Goal: Task Accomplishment & Management: Use online tool/utility

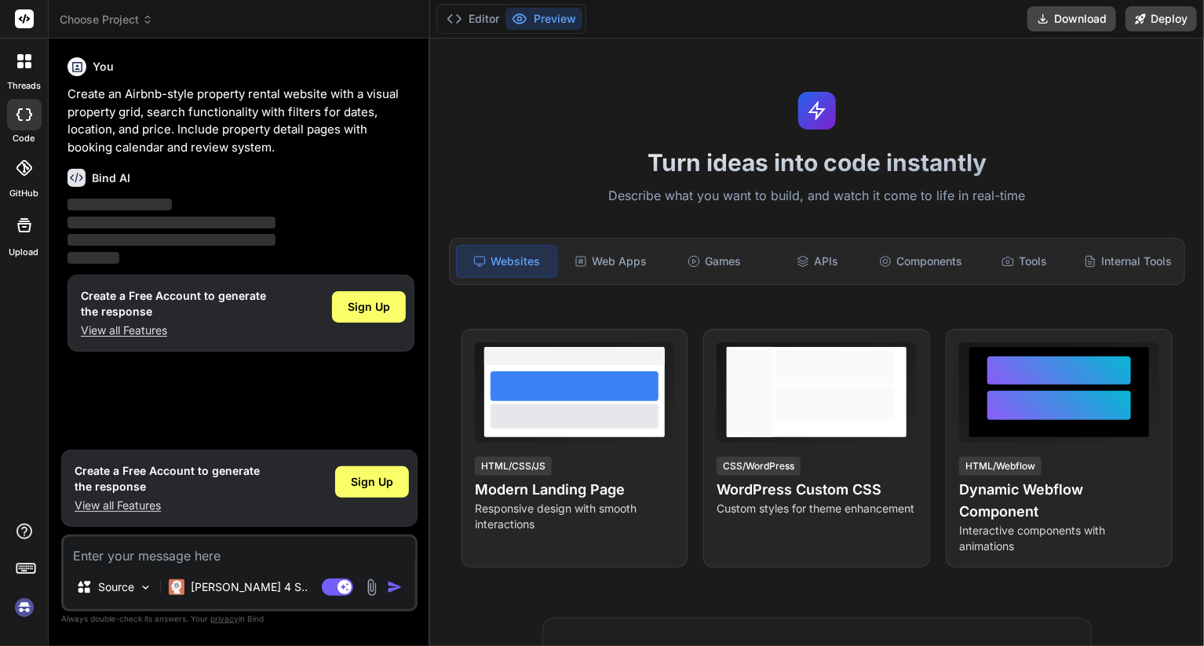
click at [23, 607] on img at bounding box center [24, 607] width 27 height 27
type textarea "x"
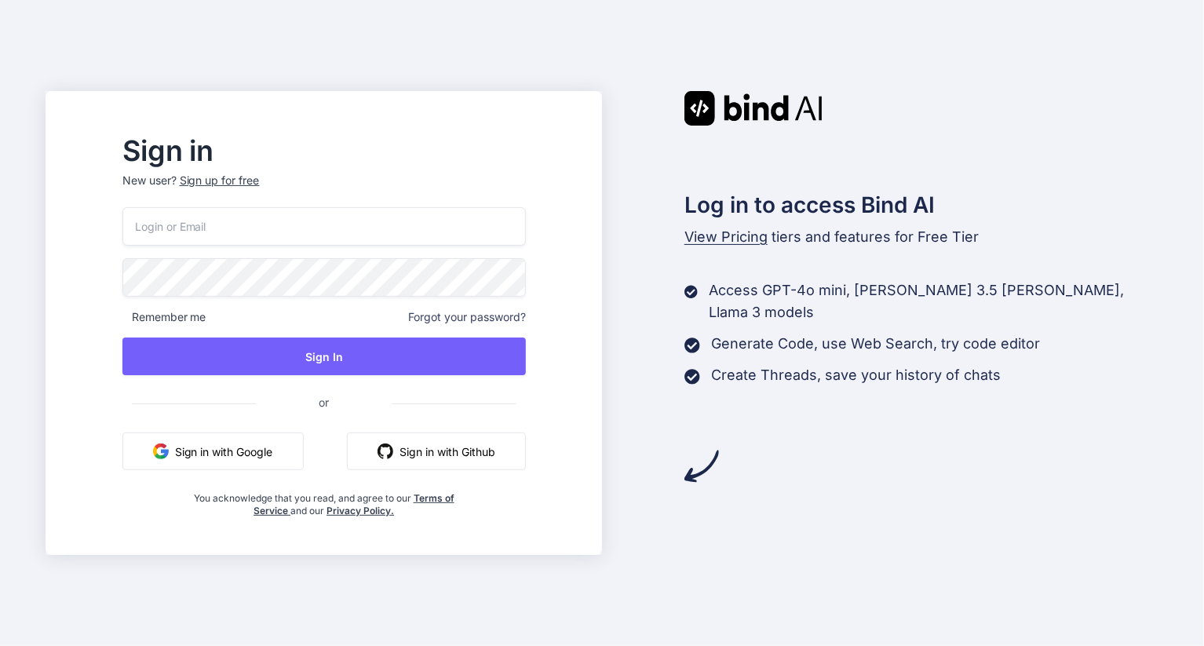
click at [239, 235] on input "email" at bounding box center [323, 226] width 403 height 38
click at [228, 232] on input "email" at bounding box center [323, 226] width 403 height 38
type input "u"
type input "[EMAIL_ADDRESS][DOMAIN_NAME]"
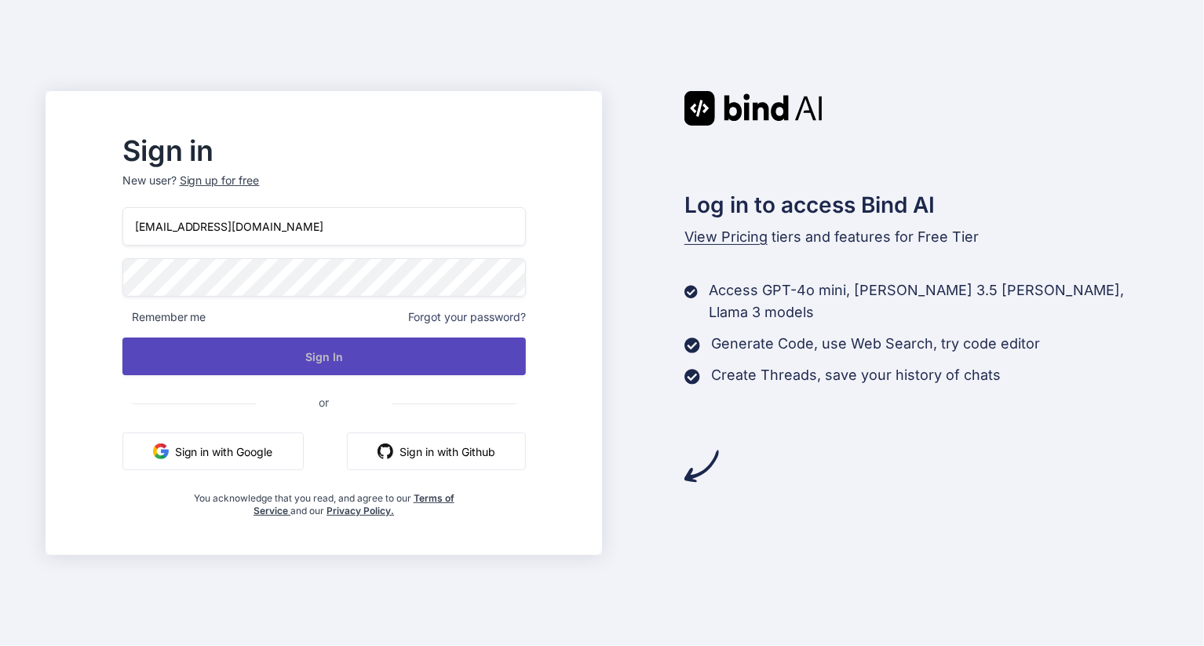
click at [371, 349] on button "Sign In" at bounding box center [323, 357] width 403 height 38
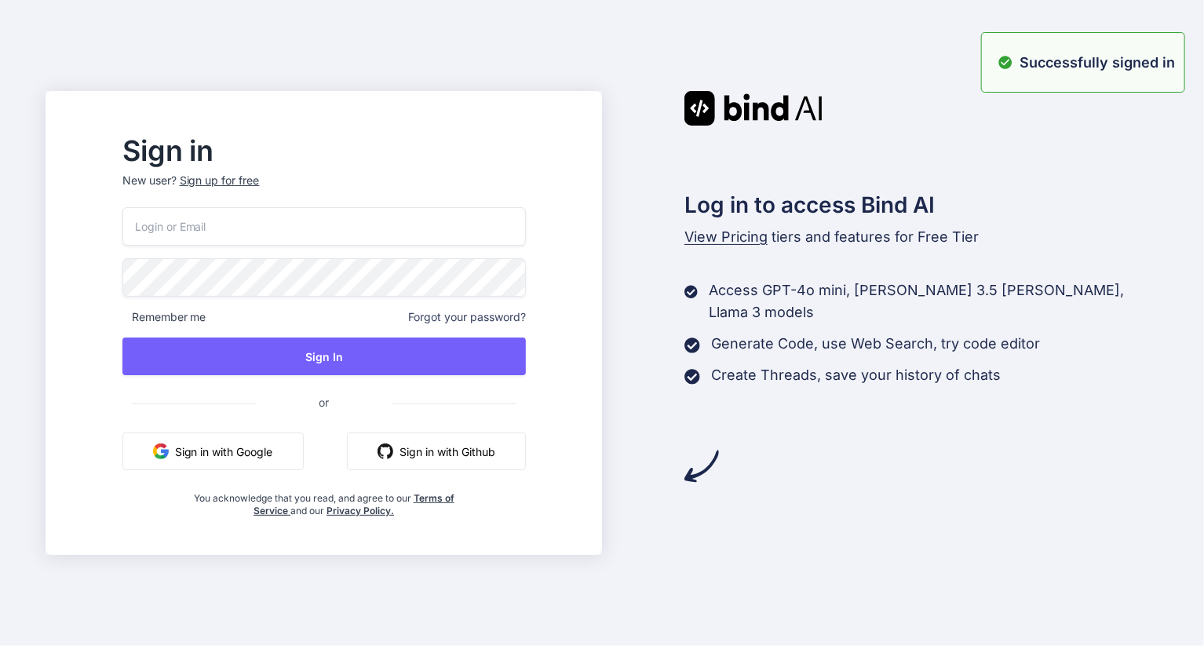
click at [265, 217] on input "email" at bounding box center [323, 226] width 403 height 38
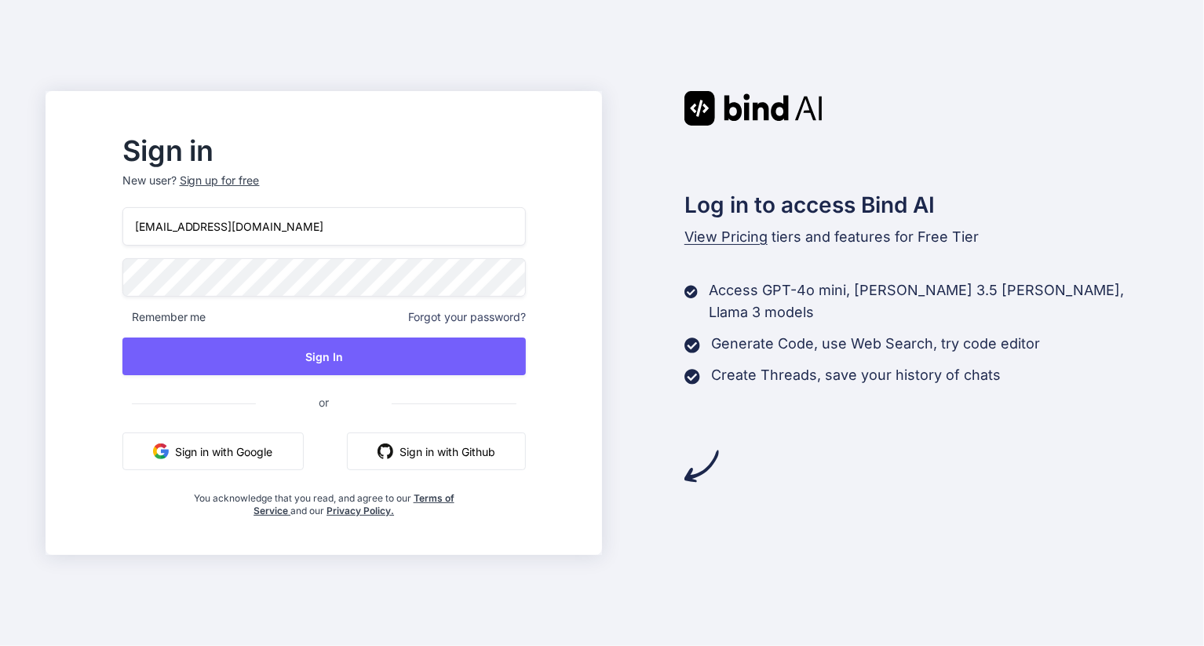
type input "[EMAIL_ADDRESS][DOMAIN_NAME]"
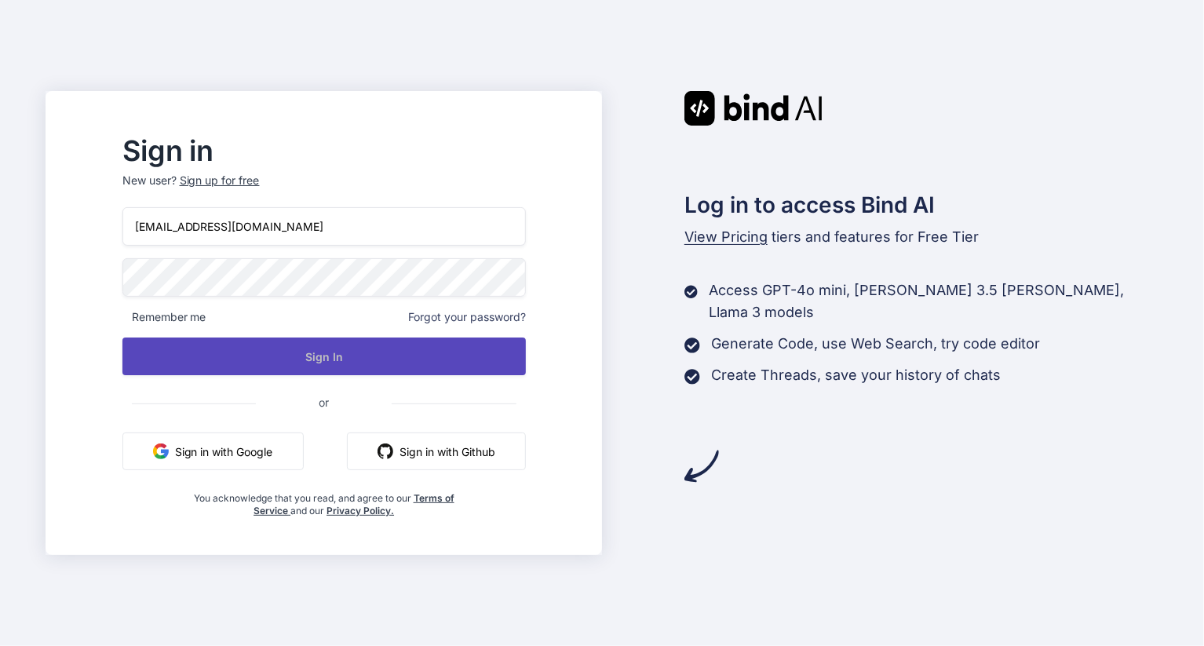
click at [330, 352] on button "Sign In" at bounding box center [323, 357] width 403 height 38
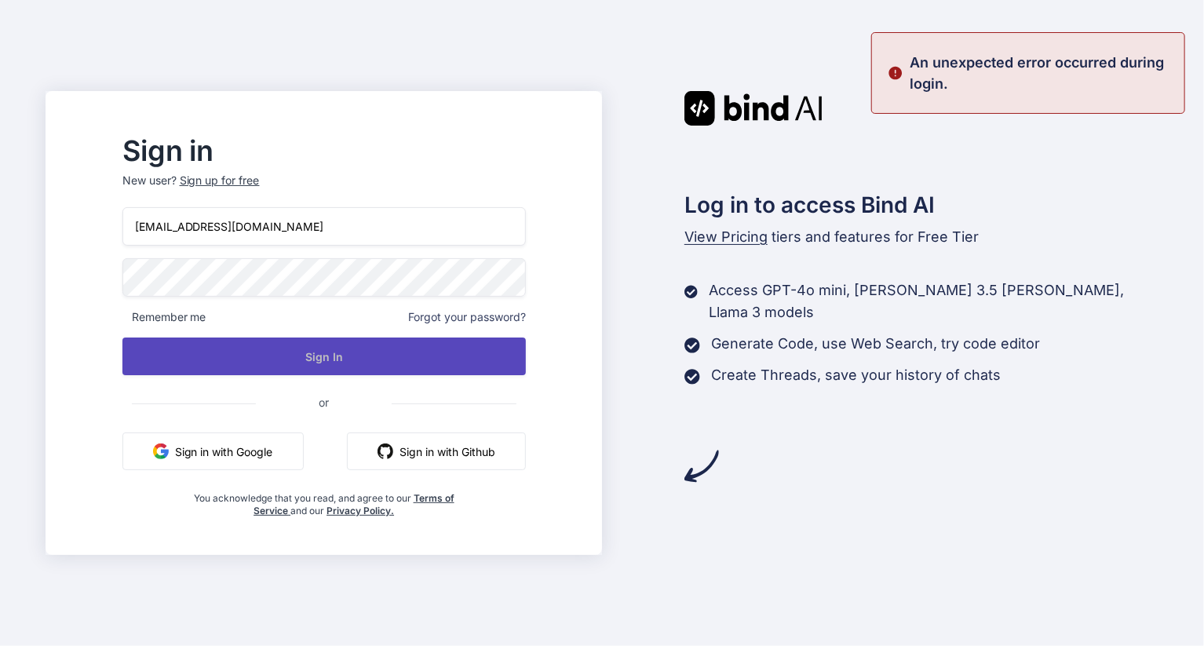
click at [377, 356] on button "Sign In" at bounding box center [323, 357] width 403 height 38
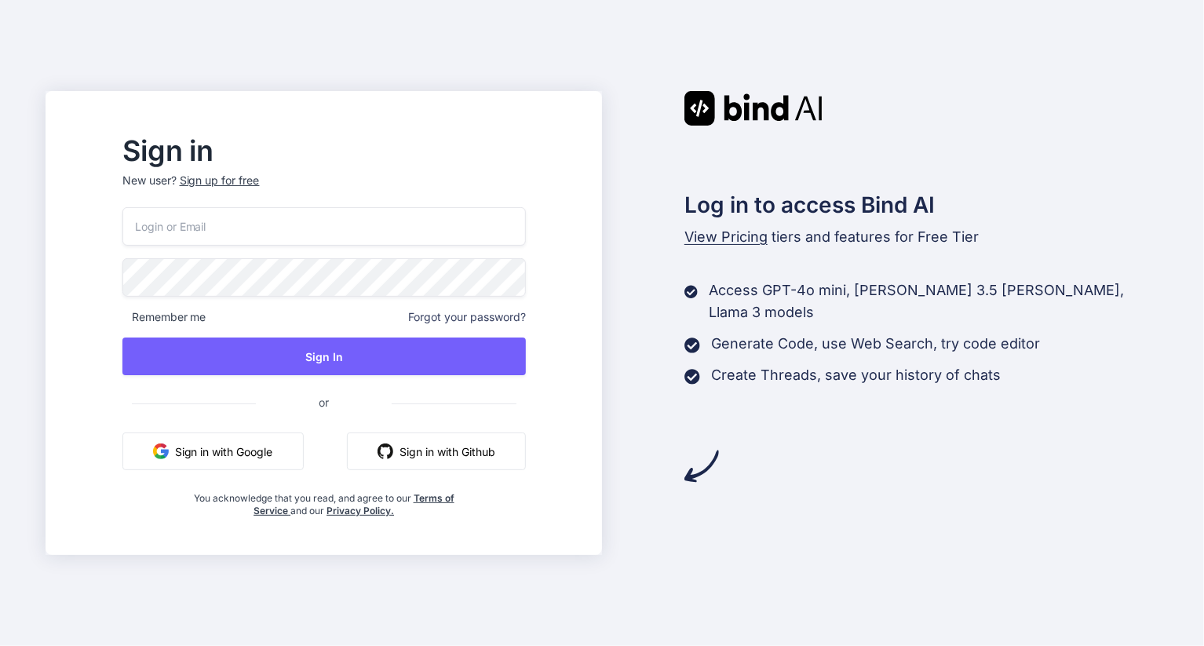
click at [243, 230] on input "email" at bounding box center [323, 226] width 403 height 38
click at [245, 228] on input "email" at bounding box center [323, 226] width 403 height 38
type input "[EMAIL_ADDRESS][DOMAIN_NAME]"
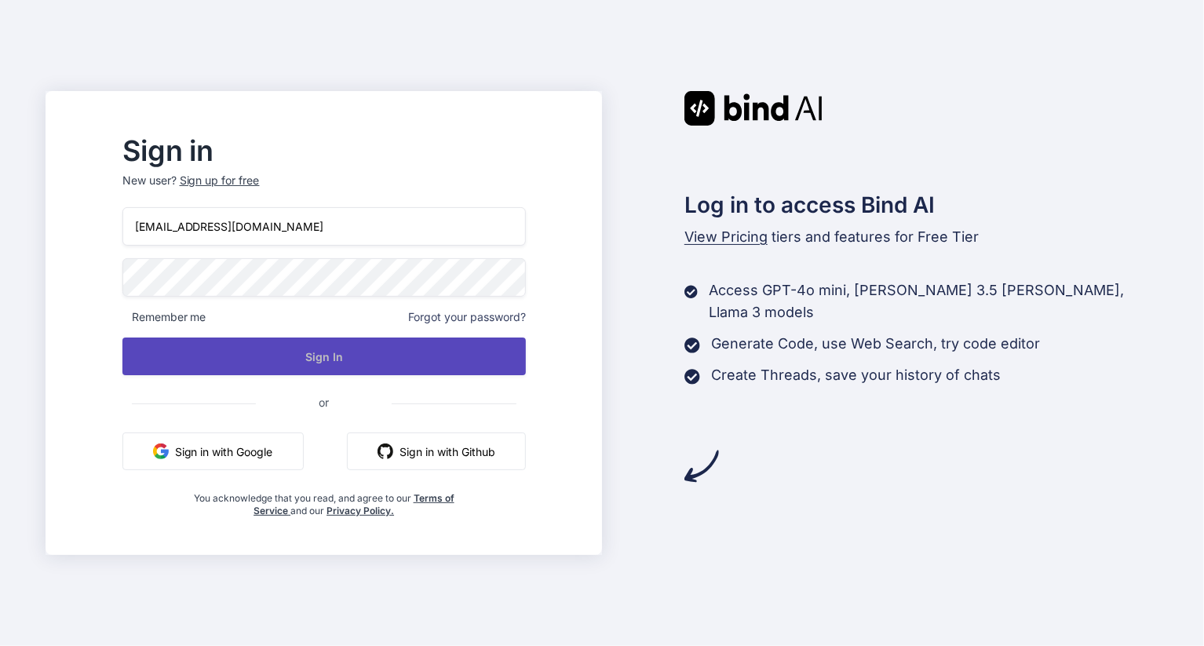
click at [352, 356] on button "Sign In" at bounding box center [323, 357] width 403 height 38
click at [347, 362] on button "Sign In" at bounding box center [323, 357] width 403 height 38
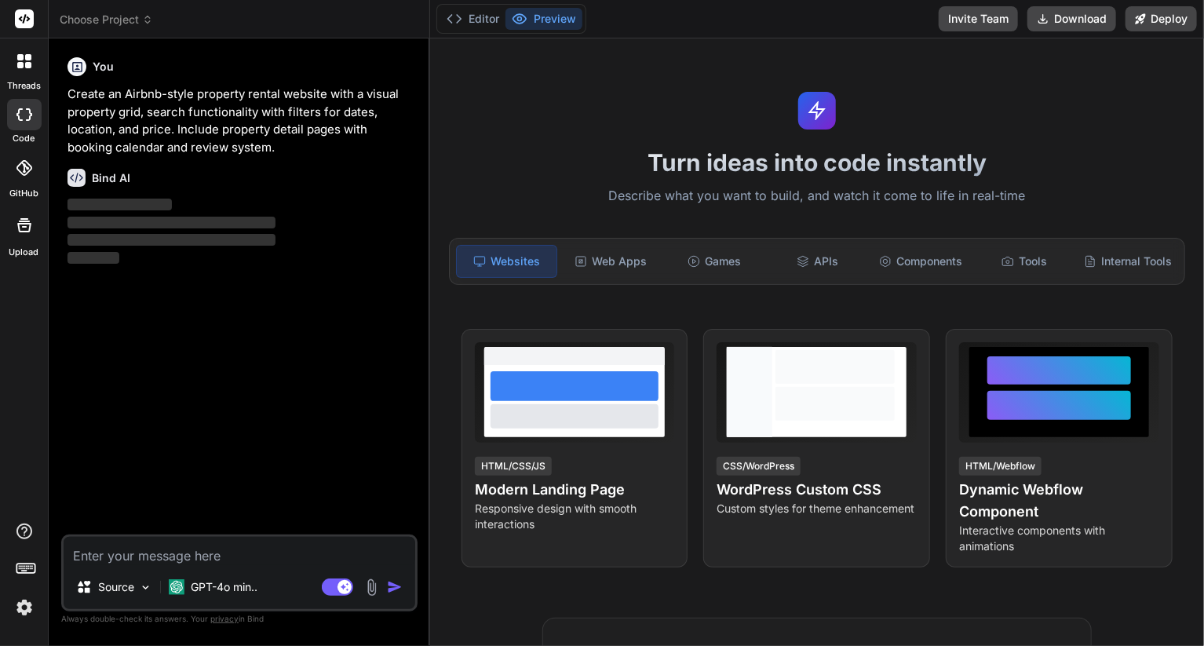
drag, startPoint x: 264, startPoint y: 467, endPoint x: 251, endPoint y: 416, distance: 52.5
click at [263, 467] on div "You Create an Airbnb-style property rental website with a visual property grid,…" at bounding box center [240, 293] width 353 height 484
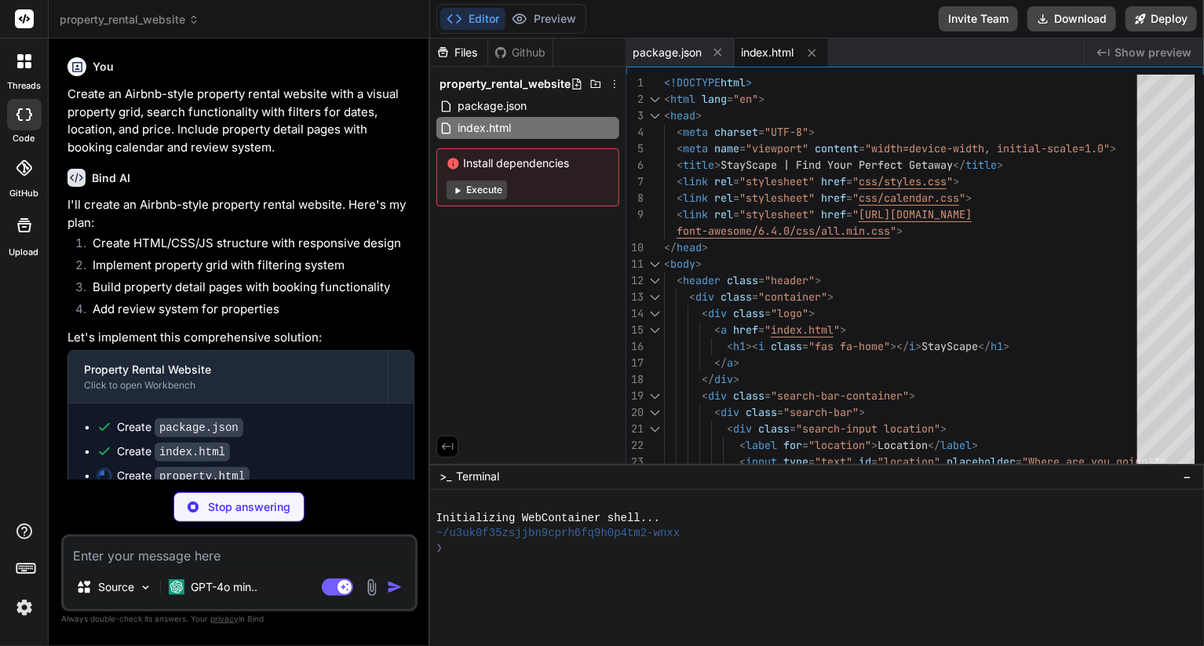
click at [222, 509] on p "Stop answering" at bounding box center [249, 507] width 82 height 16
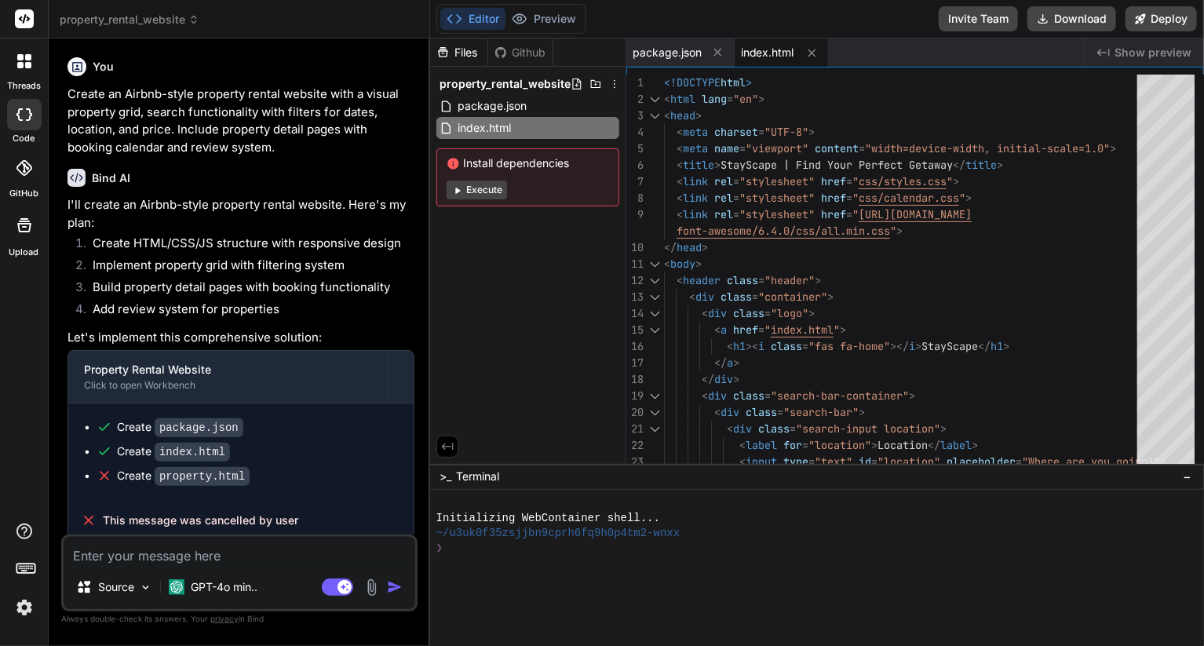
click at [24, 67] on icon at bounding box center [24, 61] width 14 height 14
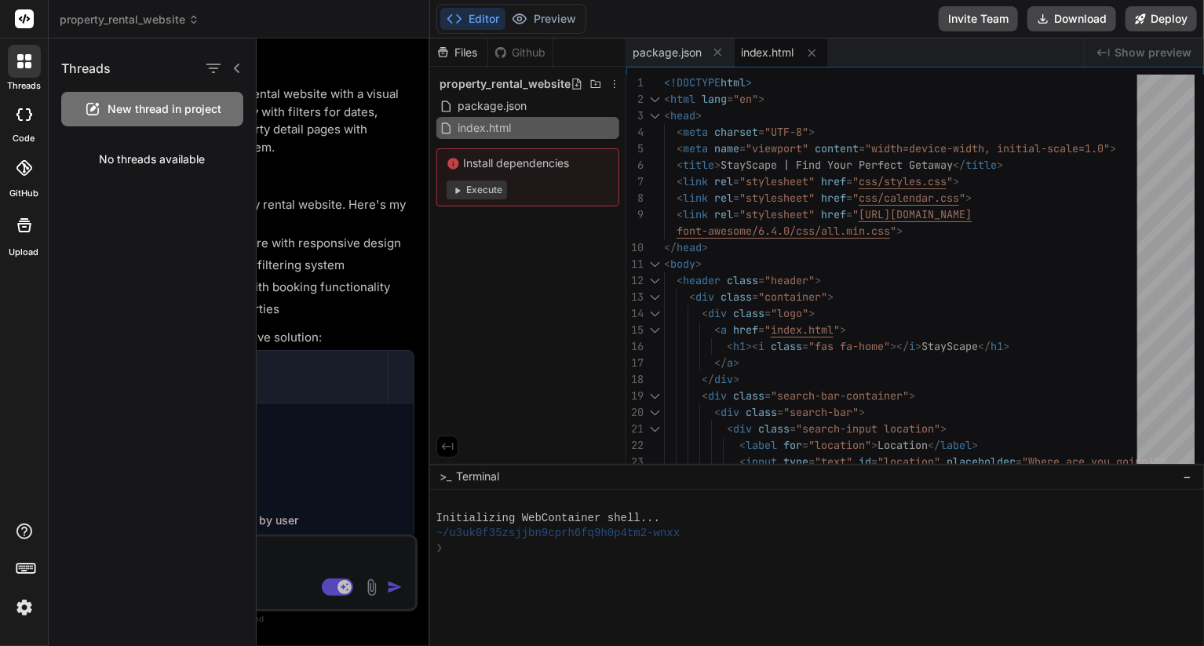
drag, startPoint x: 177, startPoint y: 111, endPoint x: 95, endPoint y: 251, distance: 162.9
click at [95, 251] on div "Threads New thread in project No threads available" at bounding box center [153, 342] width 208 height 608
click at [26, 120] on icon at bounding box center [29, 114] width 6 height 13
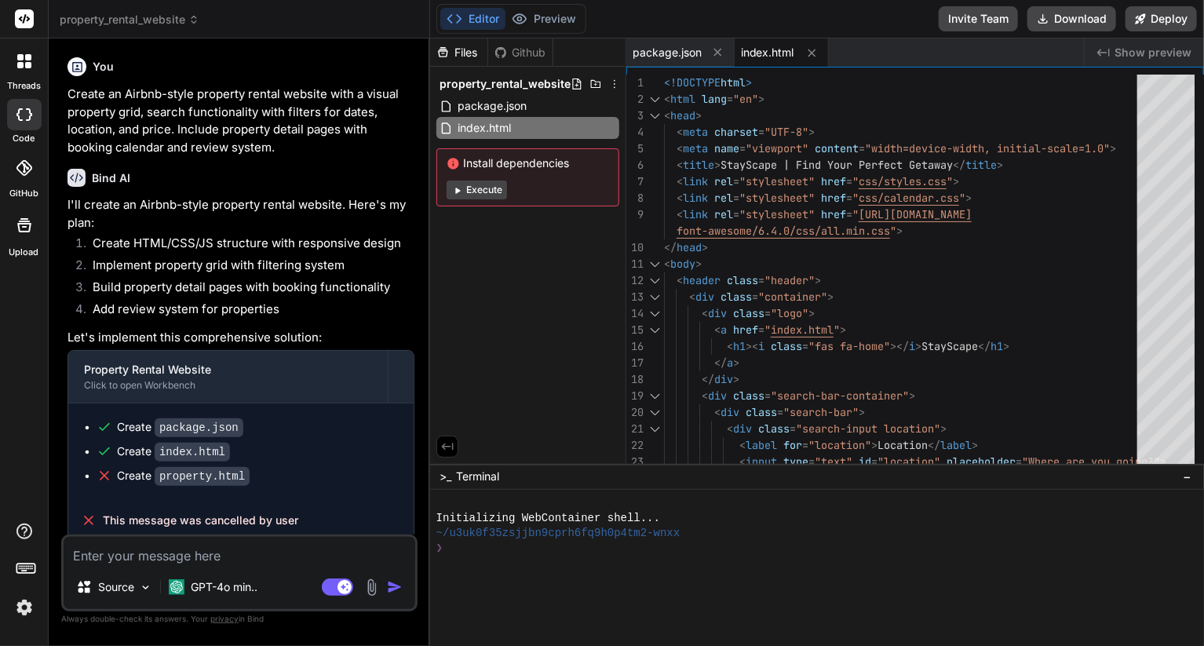
click at [25, 119] on icon at bounding box center [24, 114] width 16 height 13
click at [25, 167] on icon at bounding box center [24, 168] width 16 height 16
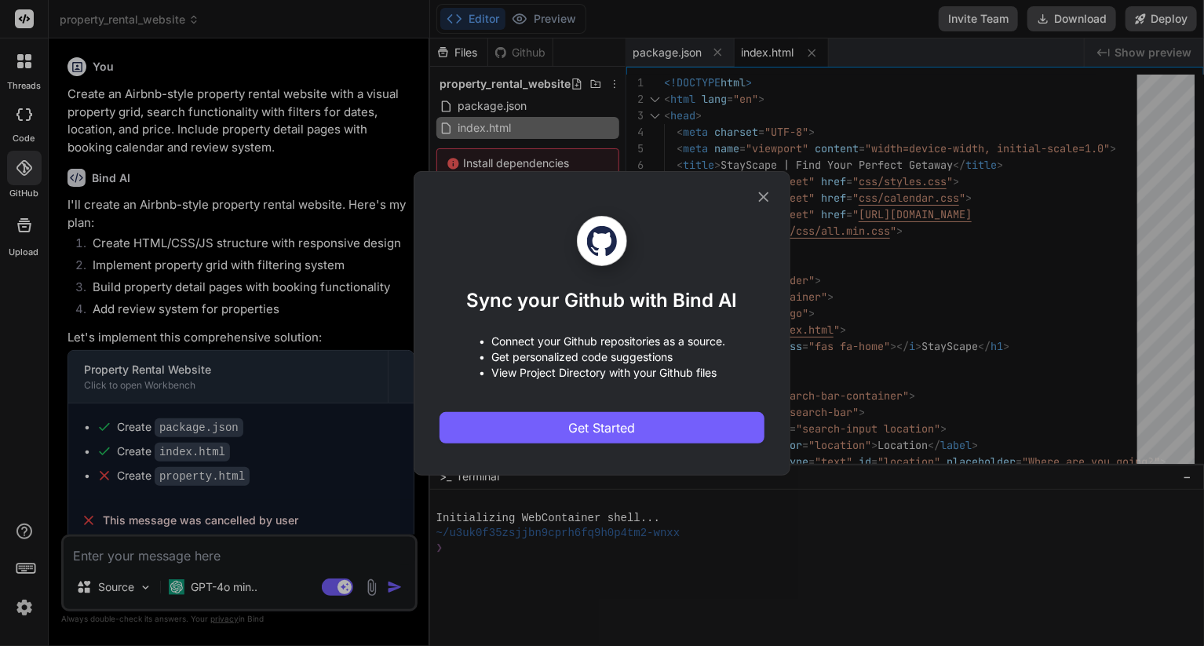
click at [761, 194] on icon at bounding box center [764, 197] width 10 height 10
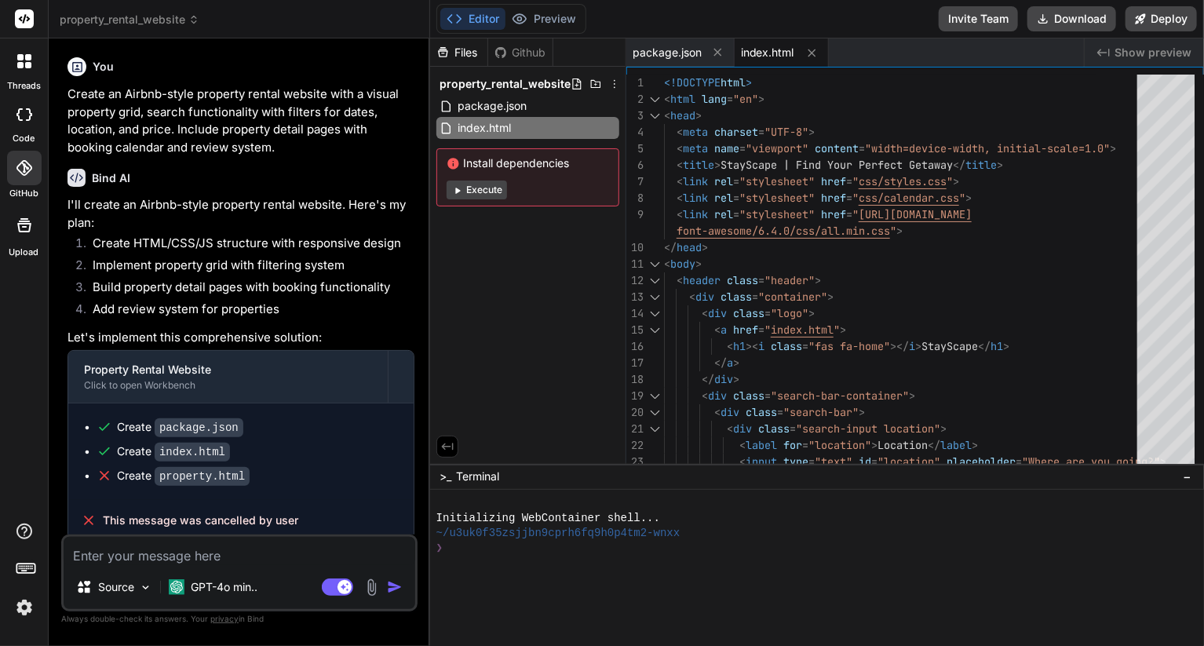
click at [31, 232] on icon at bounding box center [24, 225] width 19 height 19
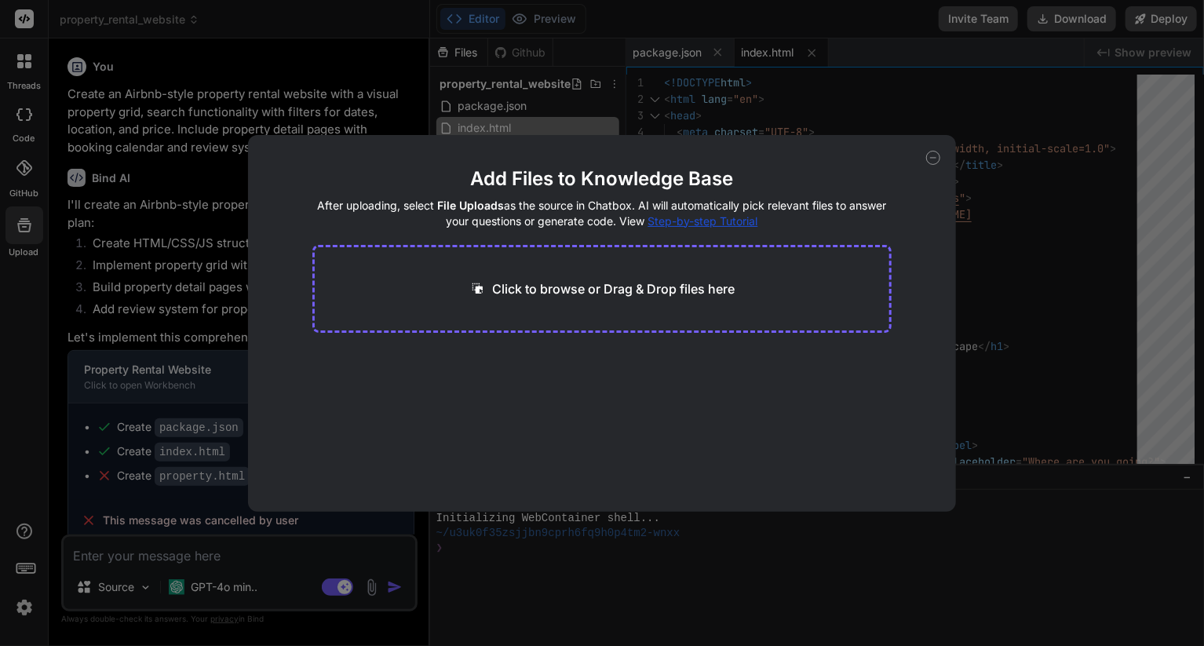
click at [931, 153] on icon at bounding box center [933, 158] width 14 height 14
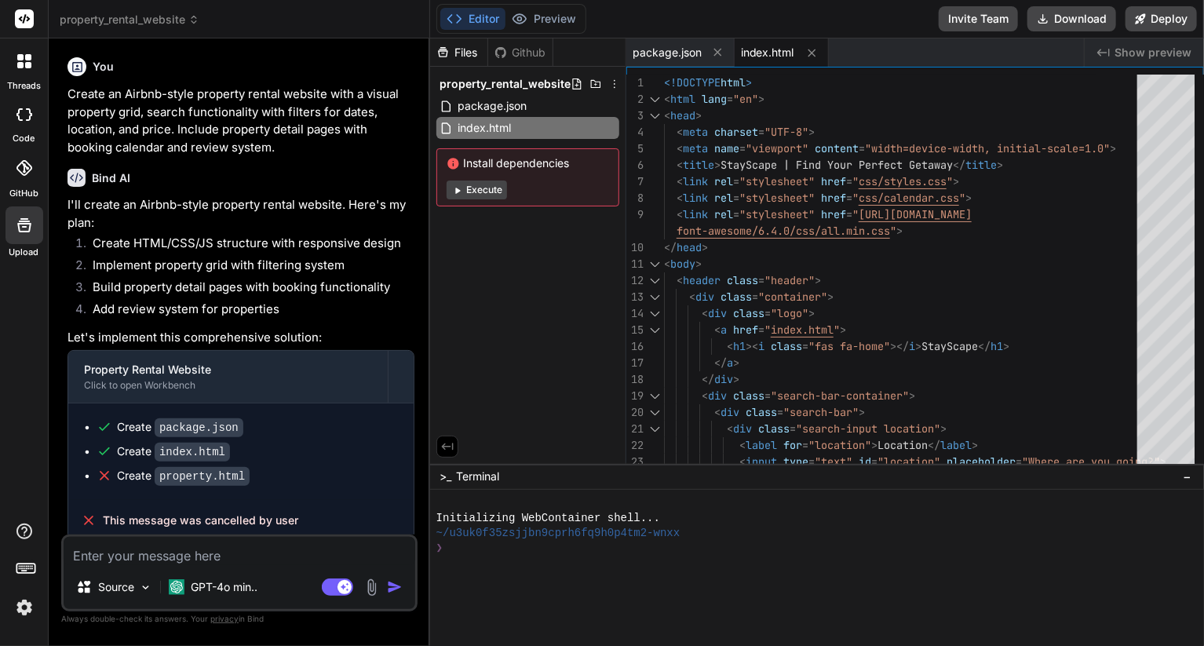
click at [19, 604] on img at bounding box center [24, 607] width 27 height 27
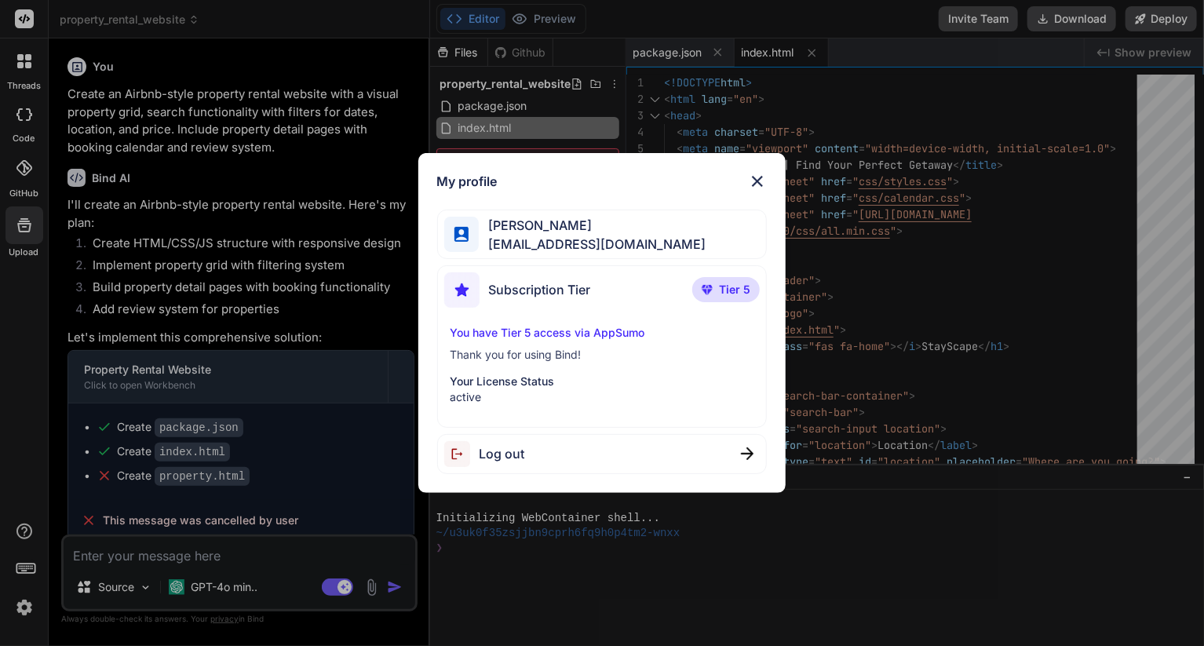
click at [760, 180] on img at bounding box center [757, 181] width 19 height 19
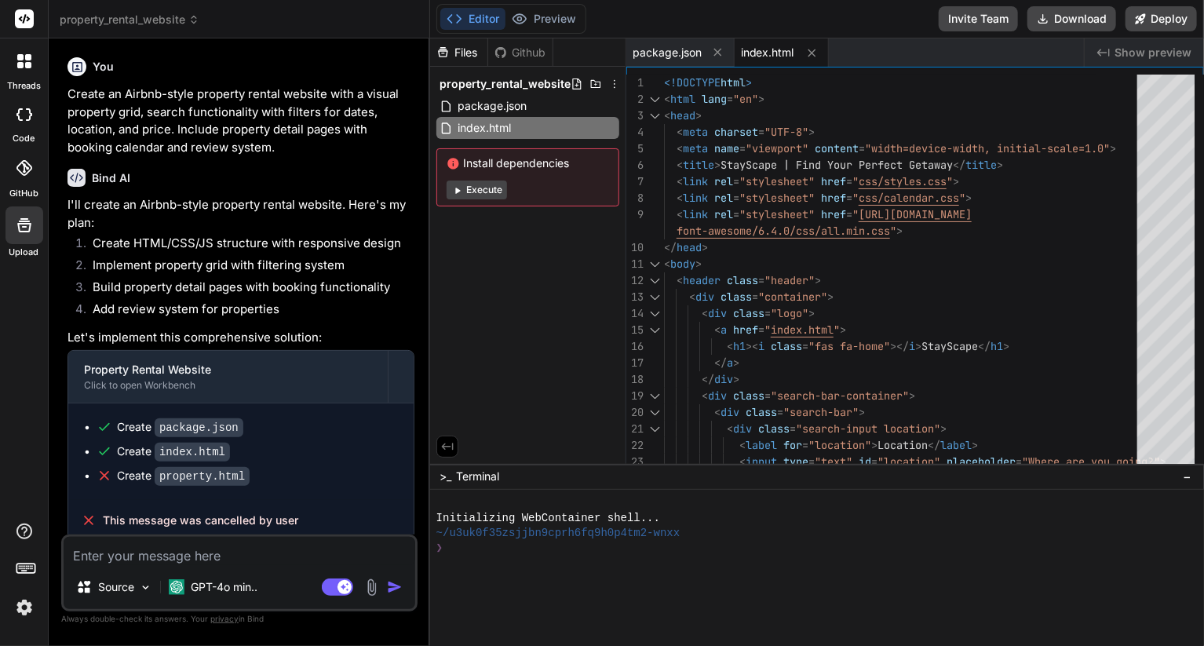
click at [25, 69] on div at bounding box center [24, 61] width 33 height 33
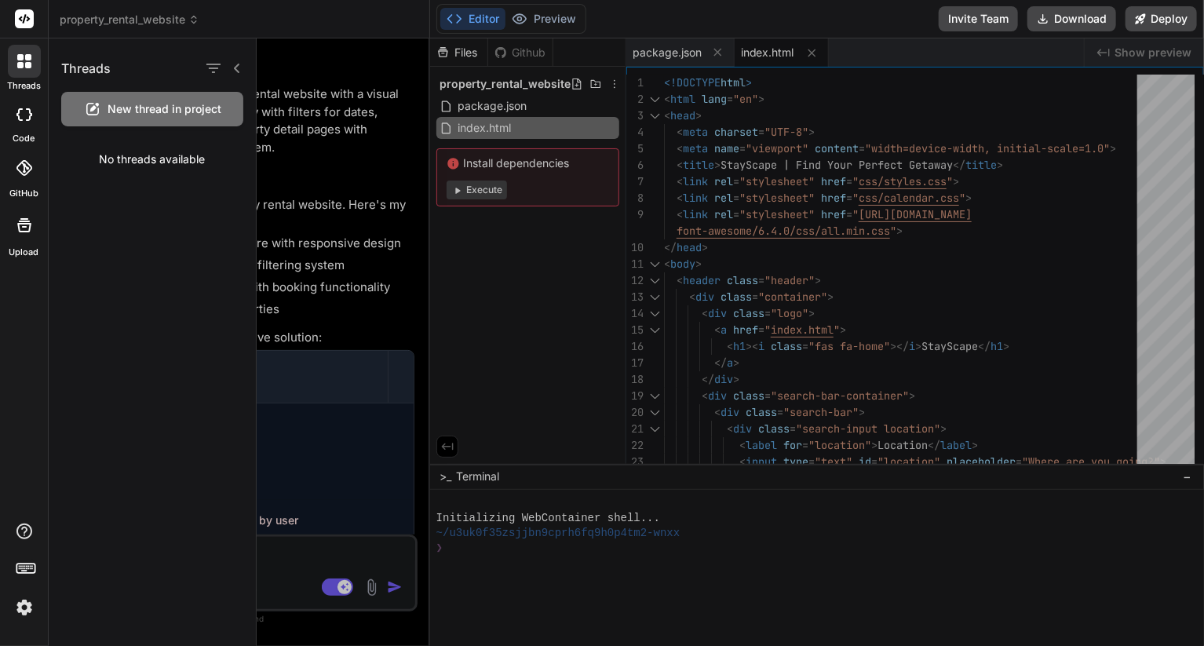
click at [162, 102] on span "New thread in project" at bounding box center [165, 109] width 114 height 16
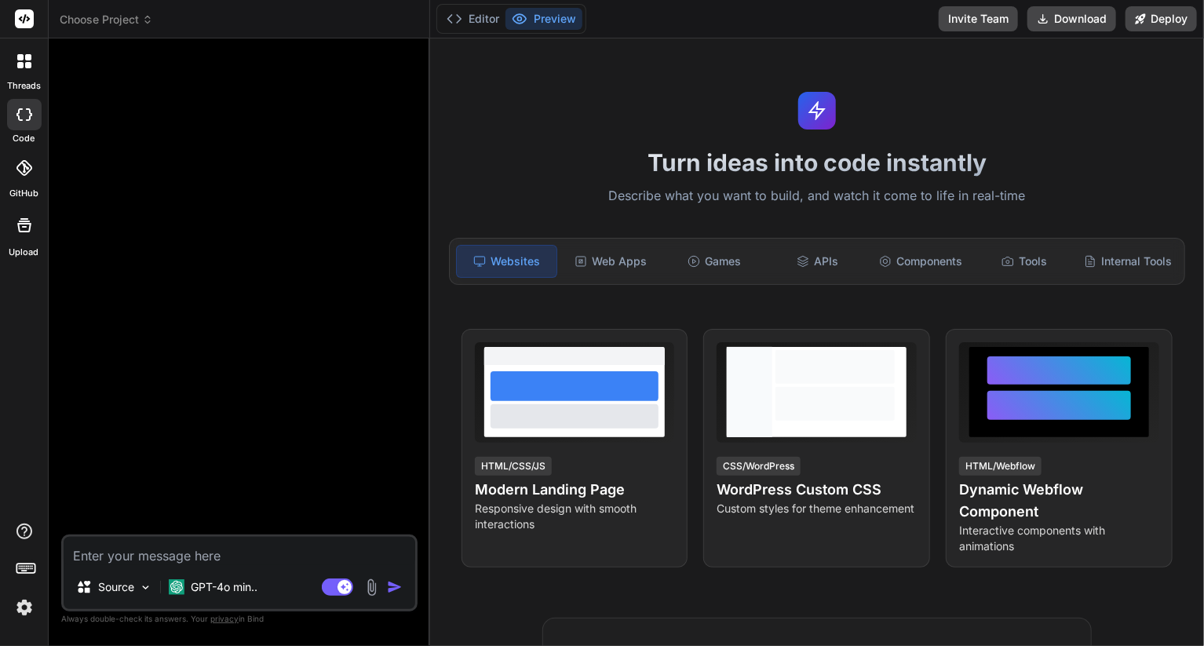
click at [20, 72] on div at bounding box center [24, 61] width 33 height 33
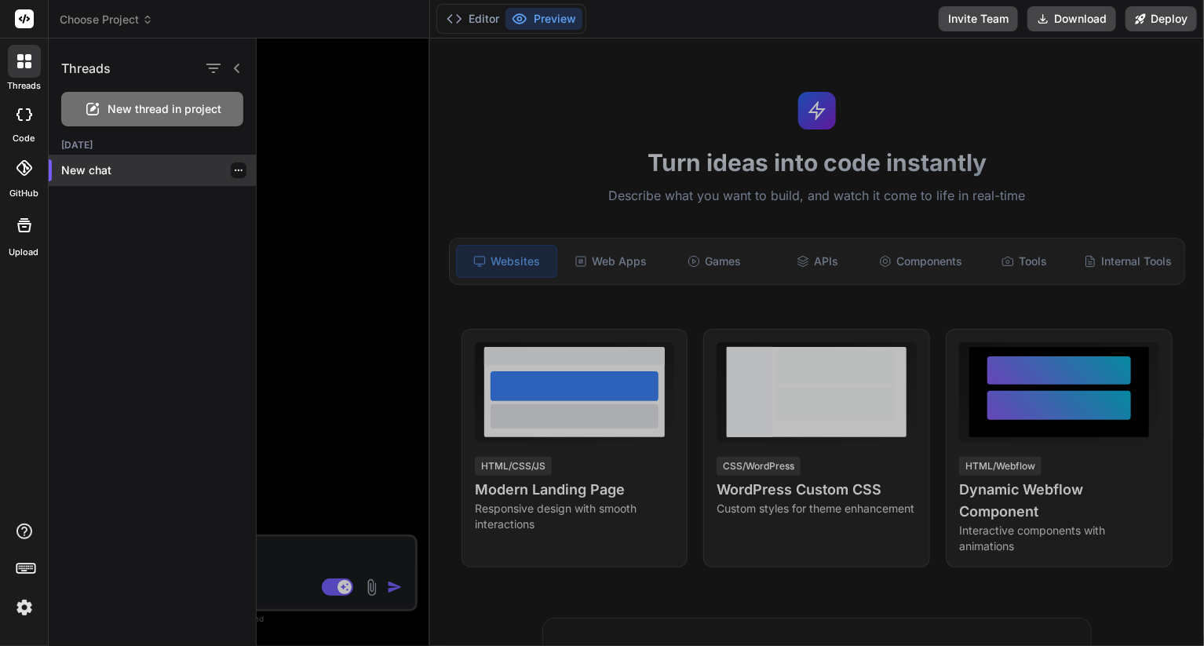
click at [239, 170] on div at bounding box center [239, 170] width 16 height 16
click at [234, 173] on icon "button" at bounding box center [238, 170] width 9 height 9
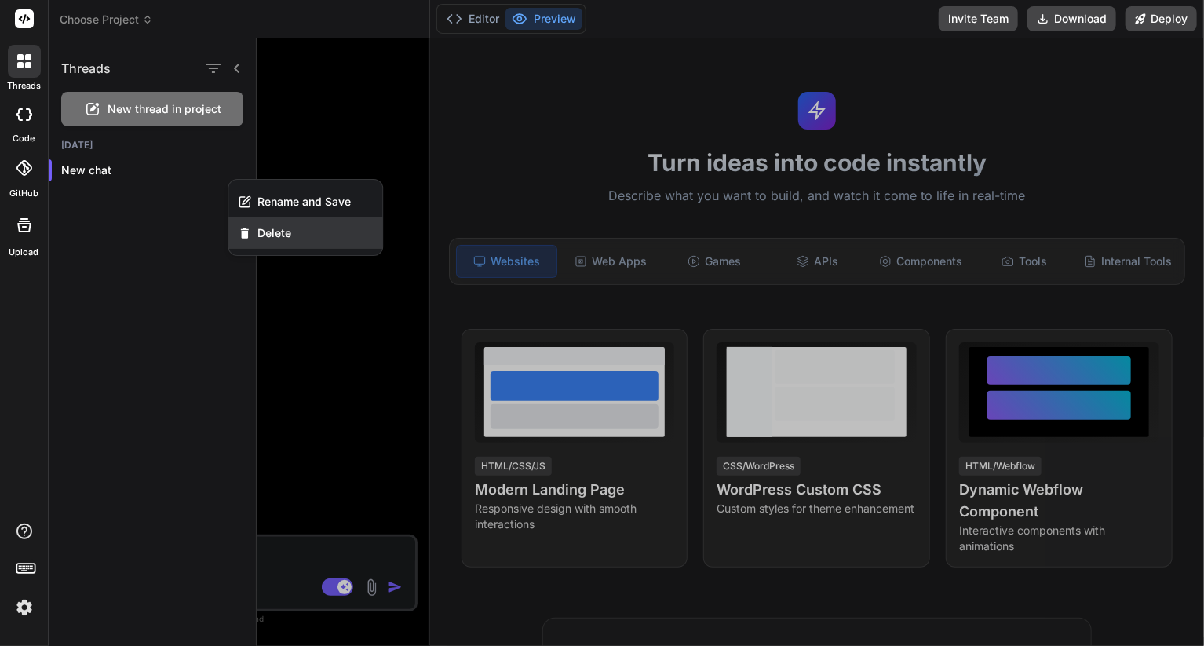
click at [261, 234] on span "Delete" at bounding box center [274, 233] width 34 height 16
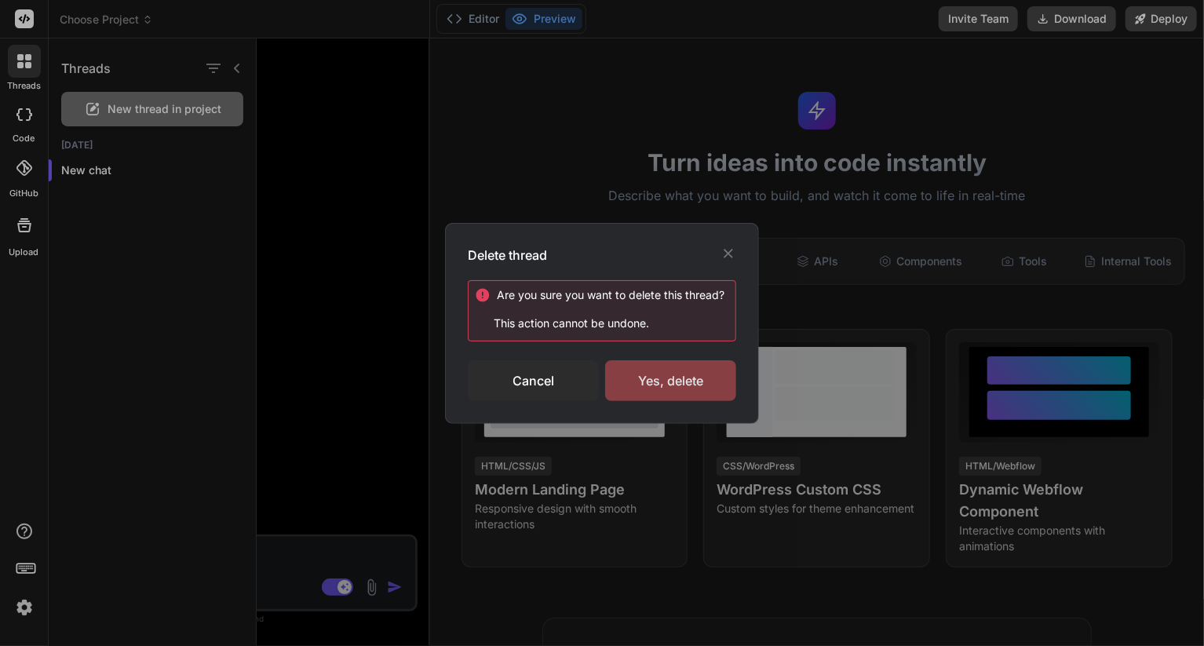
click at [667, 385] on div "Yes, delete" at bounding box center [670, 380] width 131 height 41
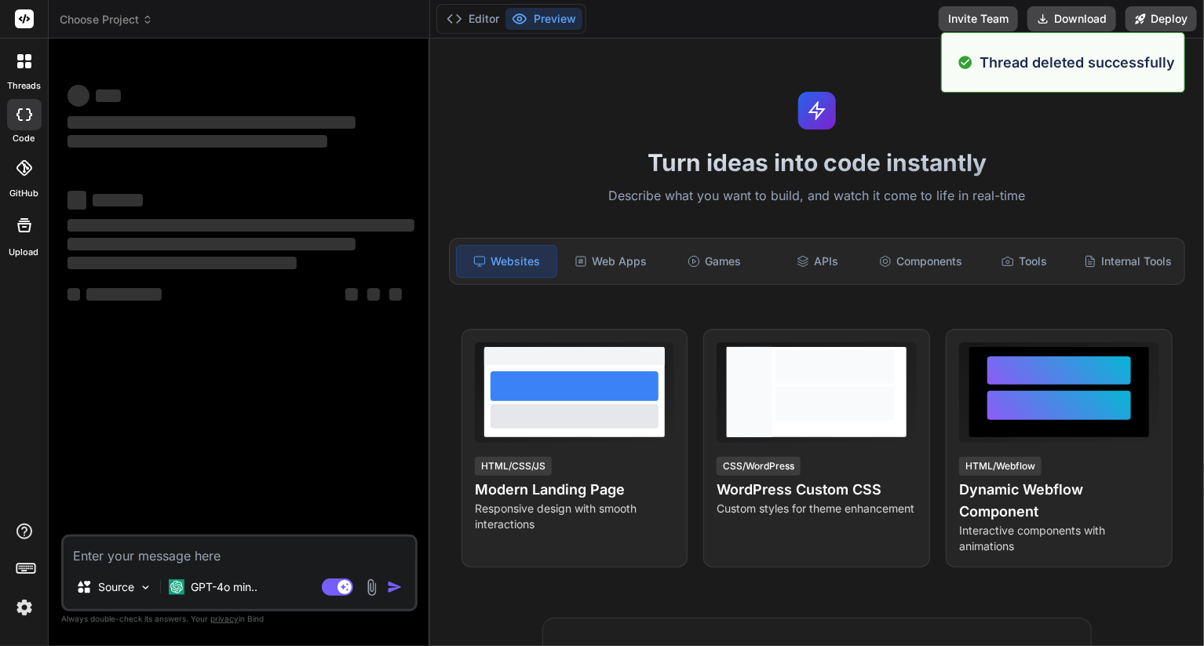
click at [122, 21] on span "Choose Project" at bounding box center [106, 20] width 93 height 16
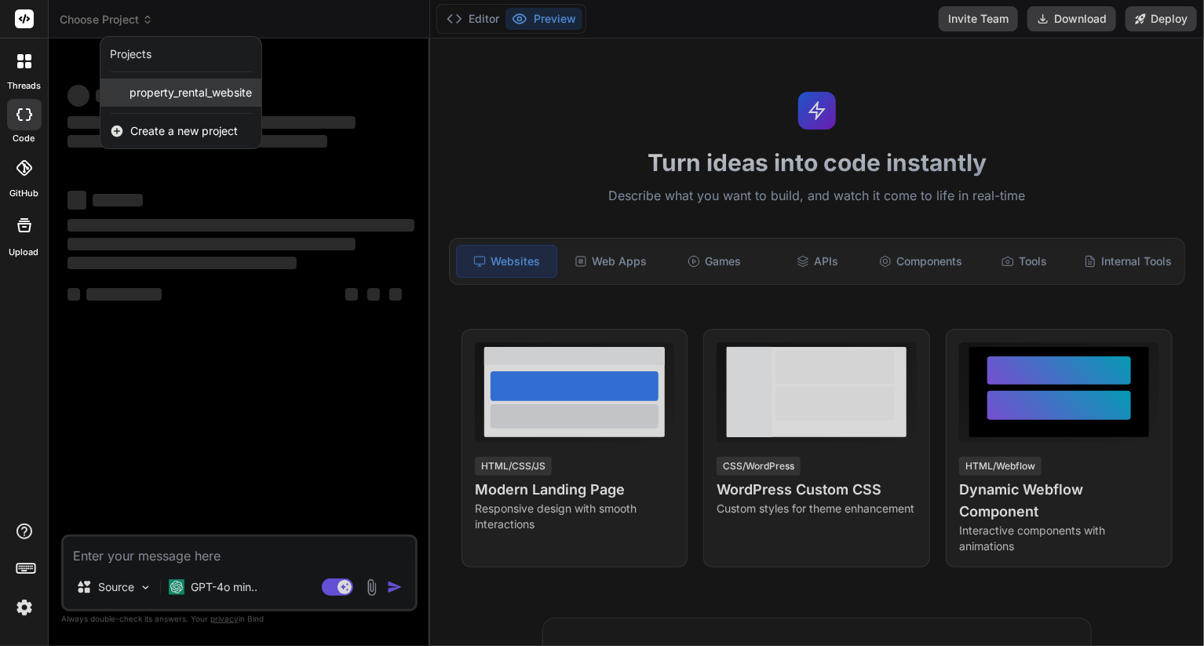
click at [212, 97] on span "property_rental_website" at bounding box center [191, 93] width 122 height 16
type textarea "x"
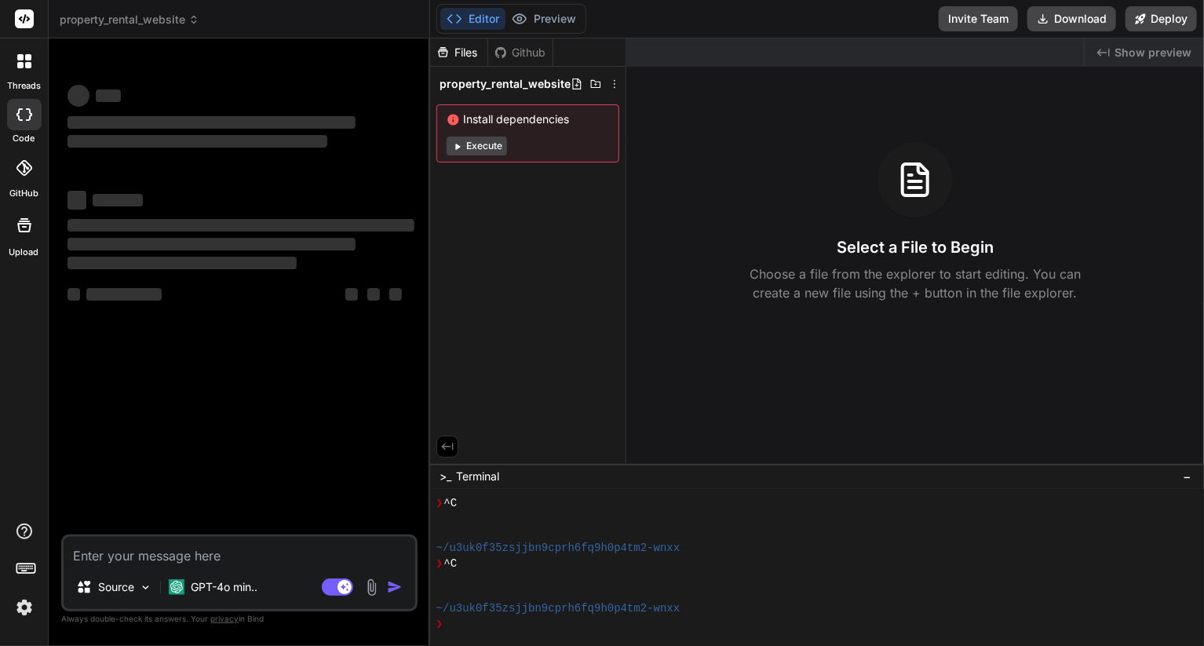
scroll to position [104, 0]
click at [186, 22] on span "property_rental_website" at bounding box center [130, 20] width 140 height 16
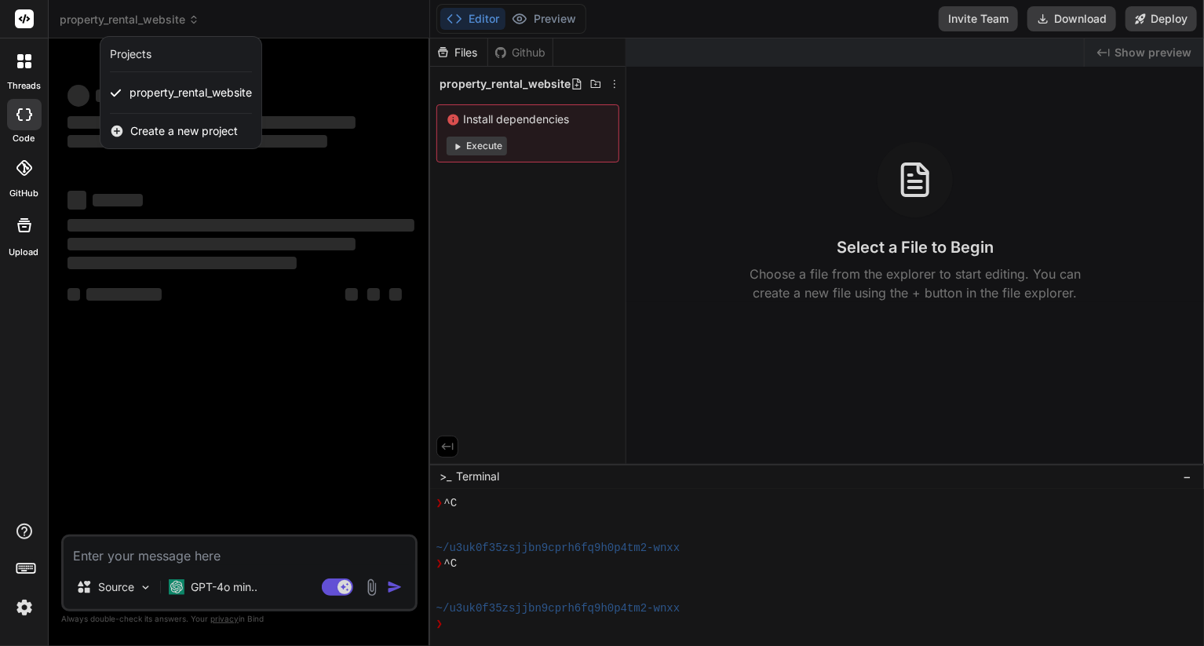
click at [128, 51] on div "Projects" at bounding box center [131, 54] width 42 height 16
click at [140, 23] on div at bounding box center [602, 323] width 1204 height 646
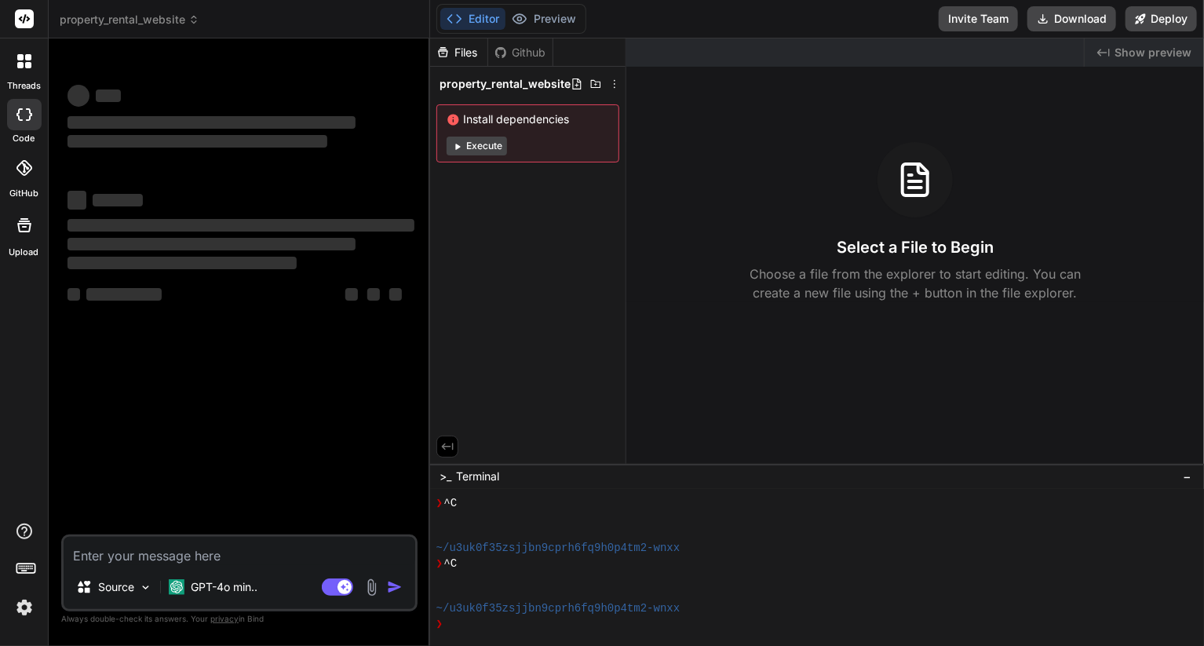
click at [20, 60] on icon at bounding box center [24, 61] width 14 height 14
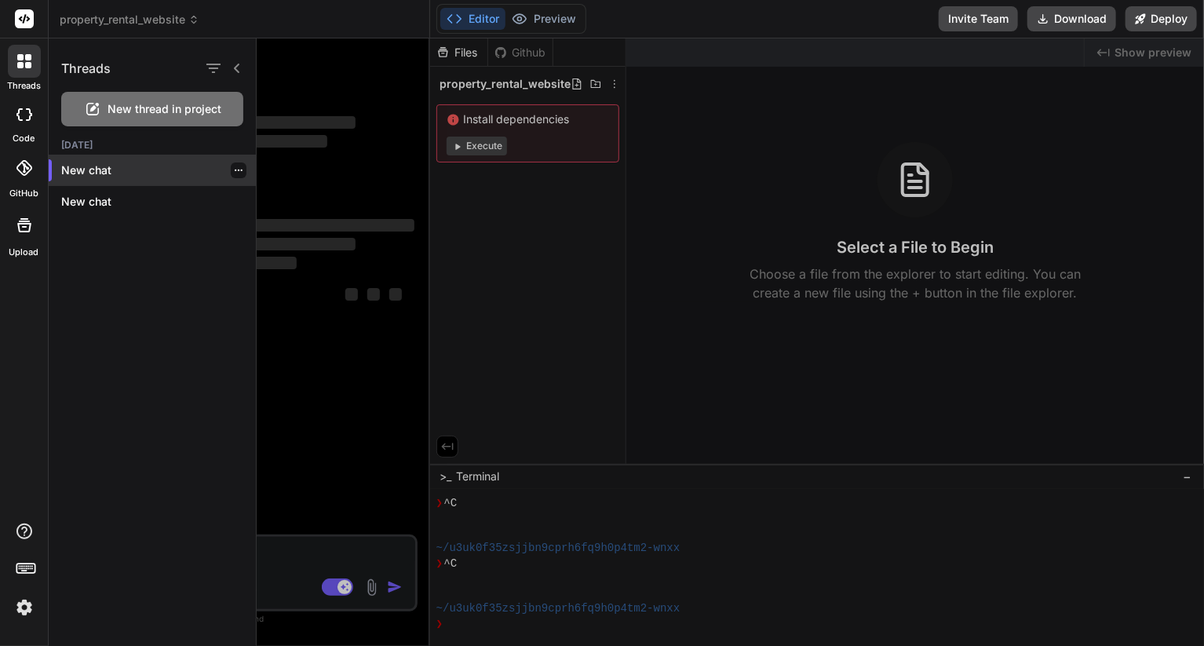
click at [237, 170] on div at bounding box center [239, 170] width 16 height 16
click at [234, 167] on icon "button" at bounding box center [238, 170] width 9 height 9
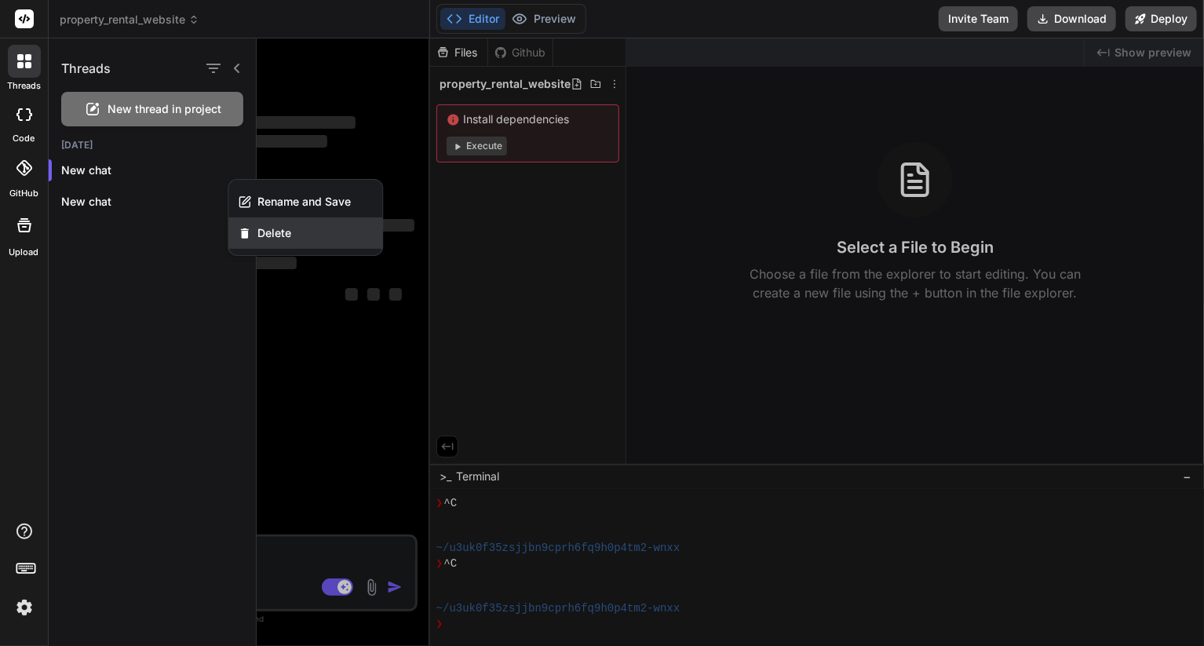
click at [254, 237] on div "Delete" at bounding box center [305, 232] width 154 height 31
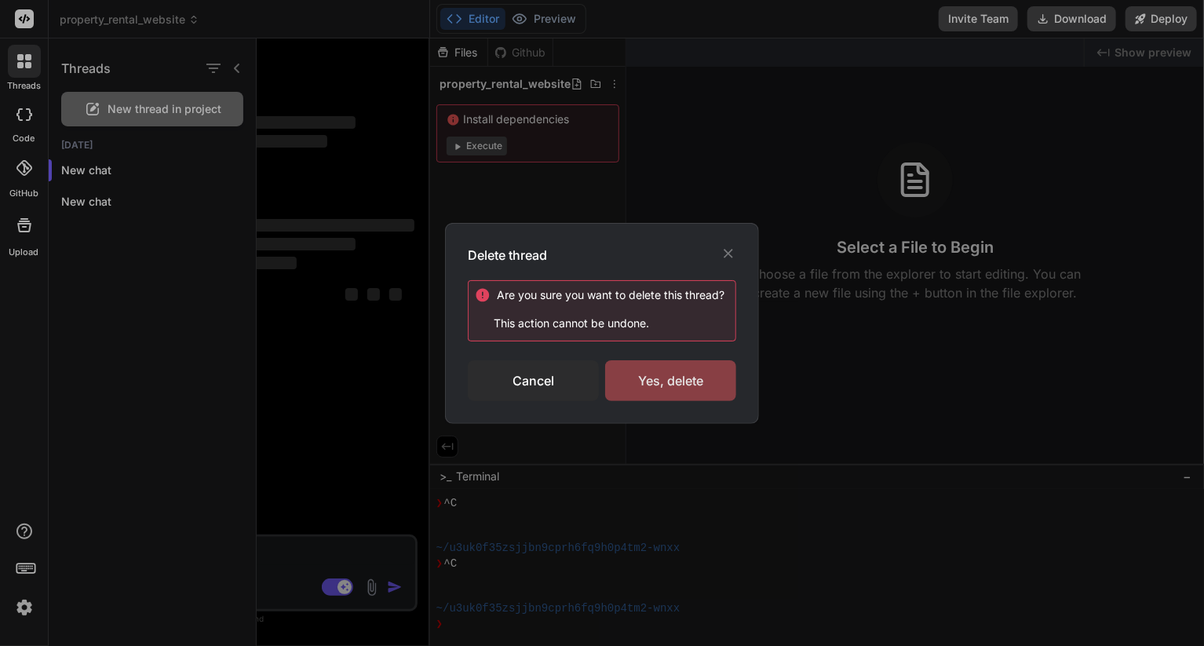
click at [691, 380] on div "Yes, delete" at bounding box center [670, 380] width 131 height 41
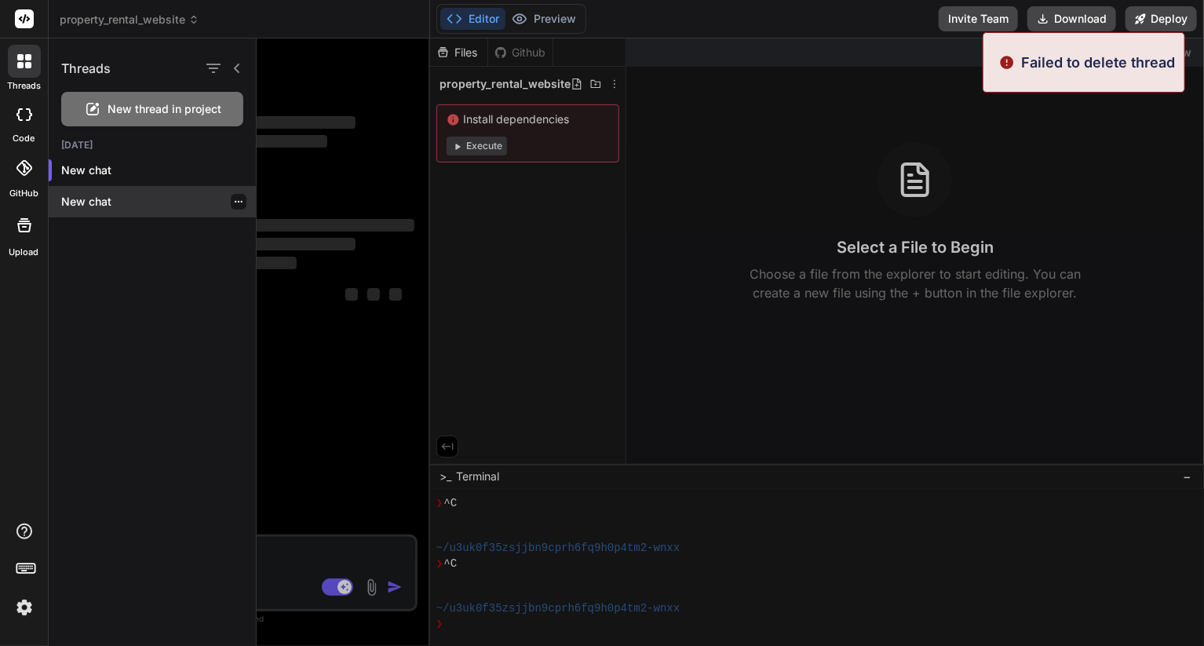
click at [235, 202] on icon "button" at bounding box center [239, 202] width 8 height 2
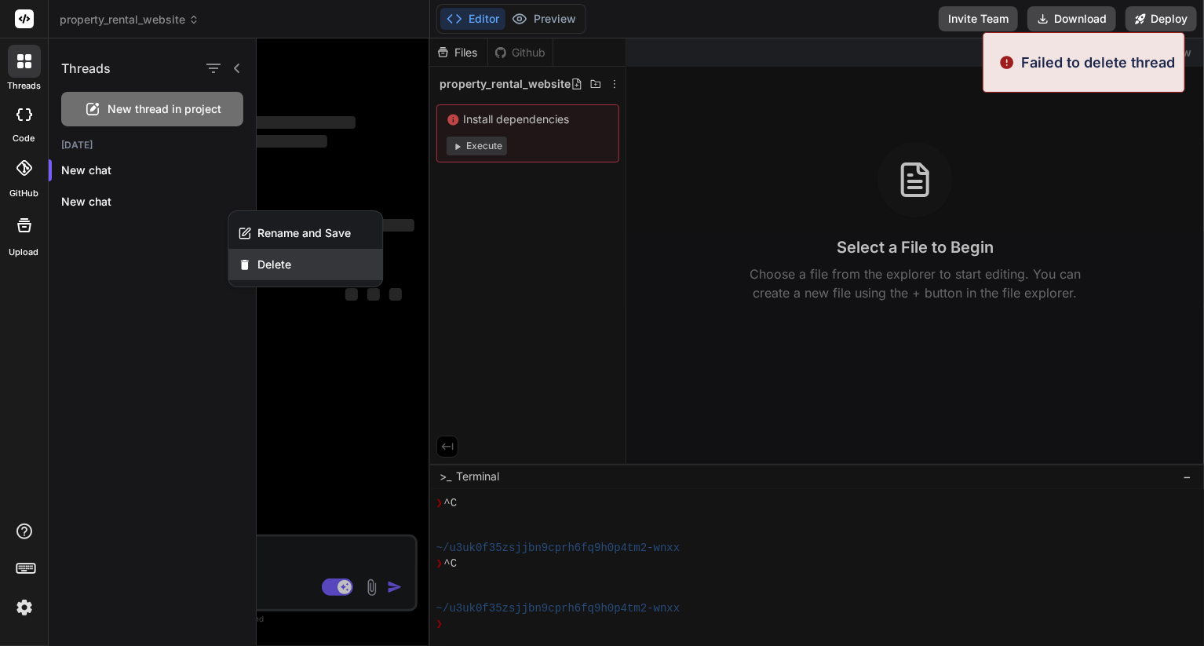
click at [269, 272] on div "Delete" at bounding box center [305, 264] width 154 height 31
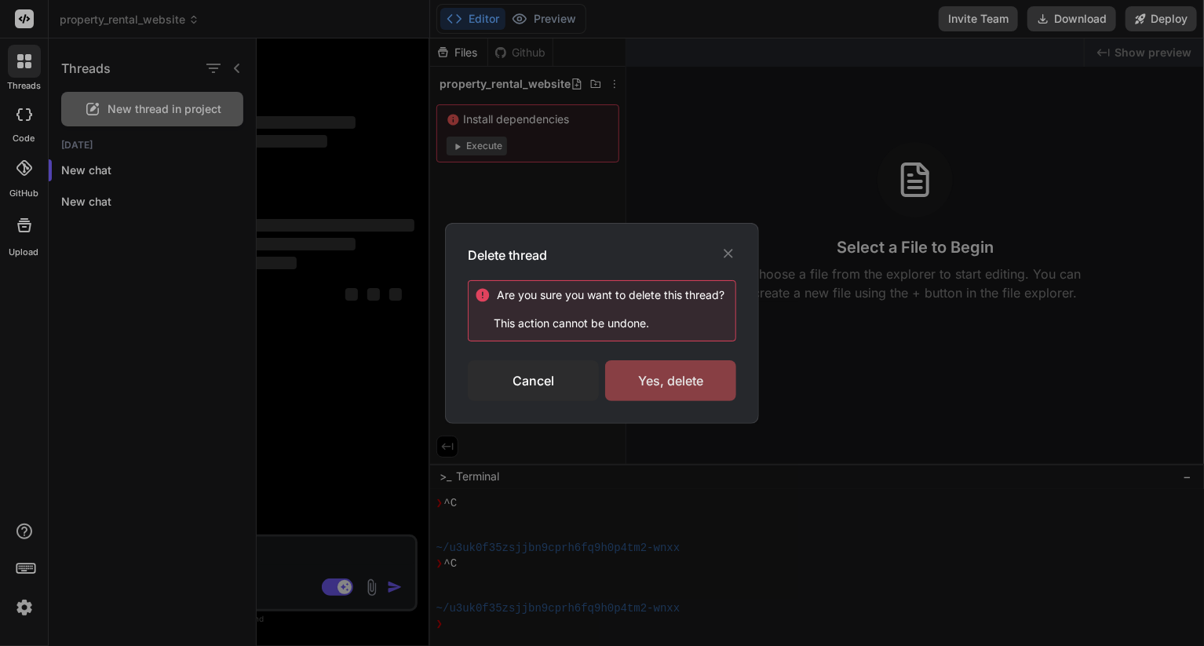
click at [688, 382] on div "Yes, delete" at bounding box center [670, 380] width 131 height 41
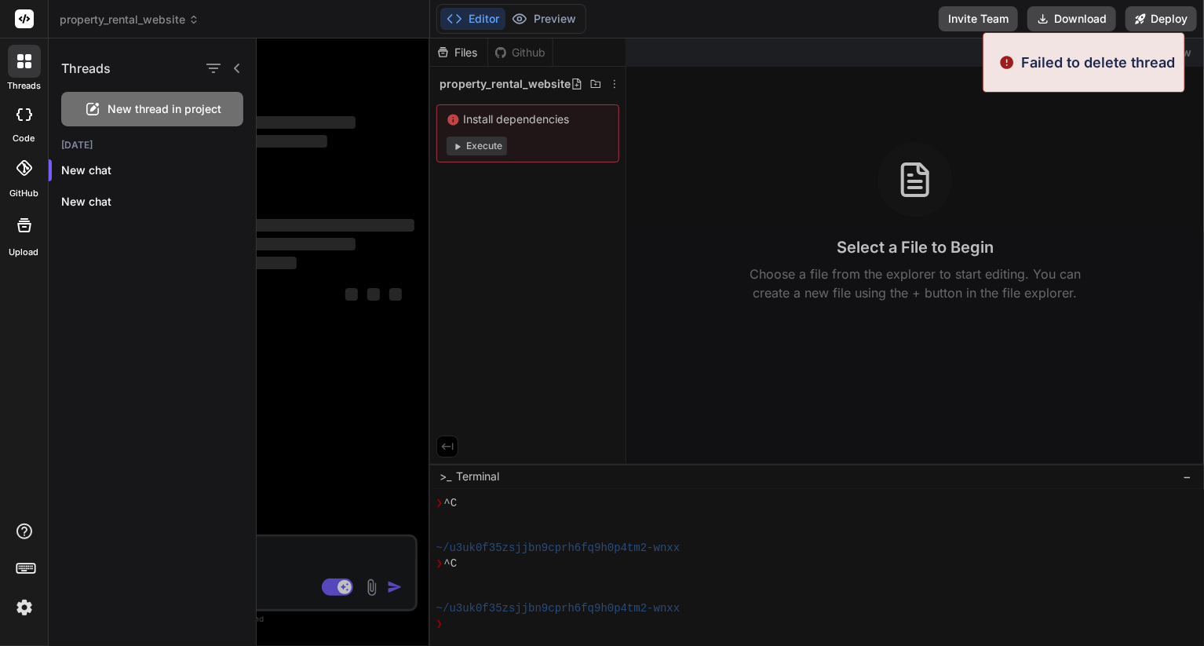
click at [232, 66] on icon at bounding box center [237, 68] width 13 height 13
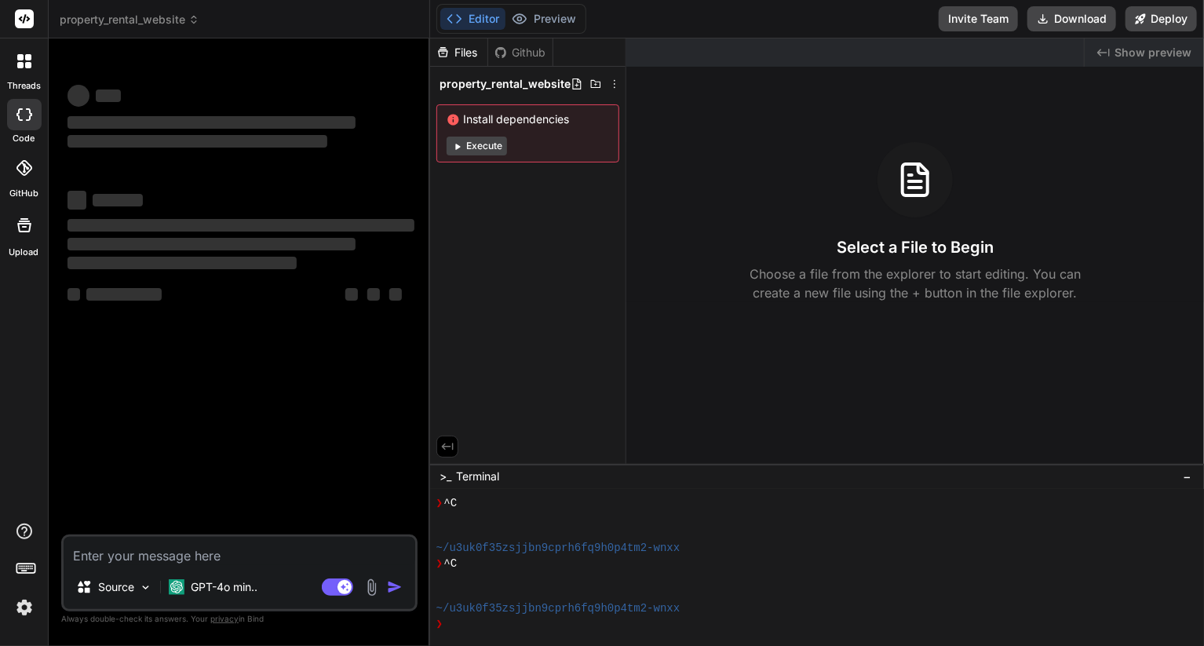
click at [477, 18] on button "Editor" at bounding box center [472, 19] width 65 height 22
click at [181, 20] on span "property_rental_website" at bounding box center [130, 20] width 140 height 16
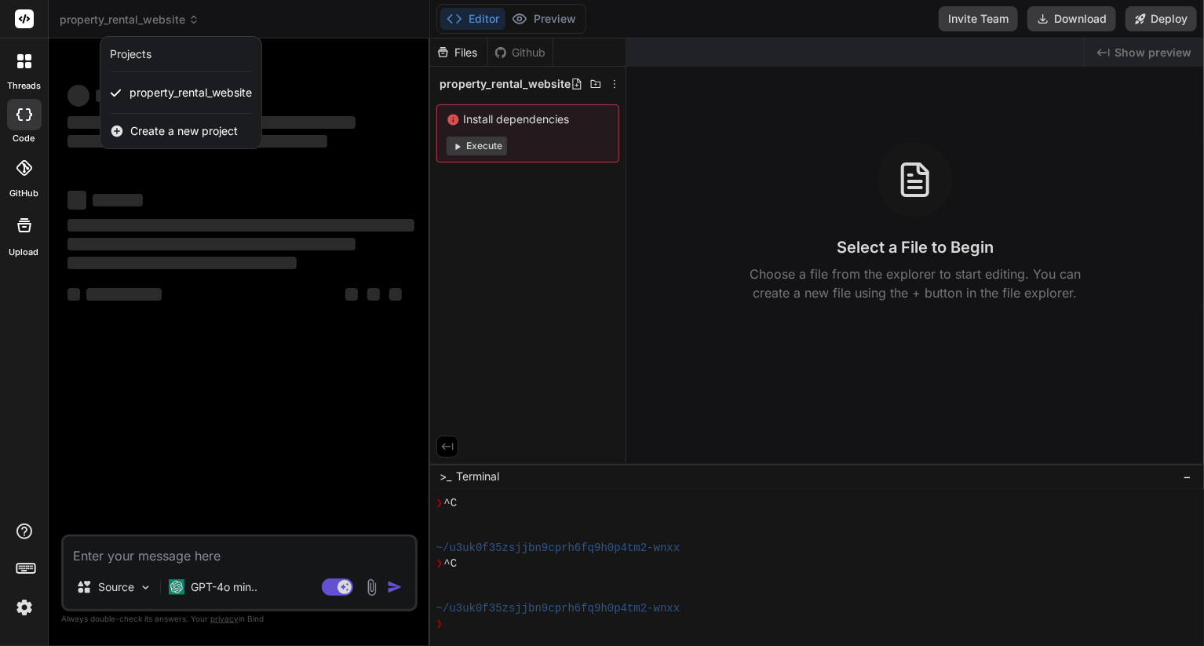
click at [166, 135] on span "Create a new project" at bounding box center [184, 131] width 108 height 16
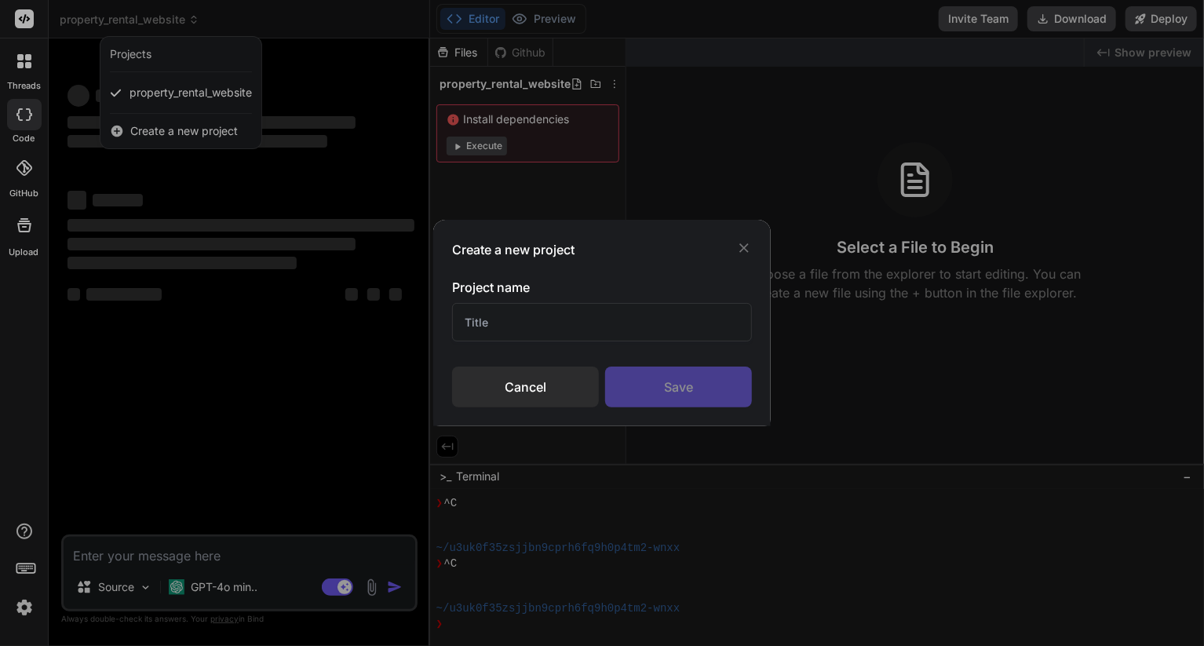
click at [511, 323] on input "text" at bounding box center [602, 322] width 300 height 38
type input "Game"
click at [698, 392] on div "Save" at bounding box center [678, 387] width 147 height 41
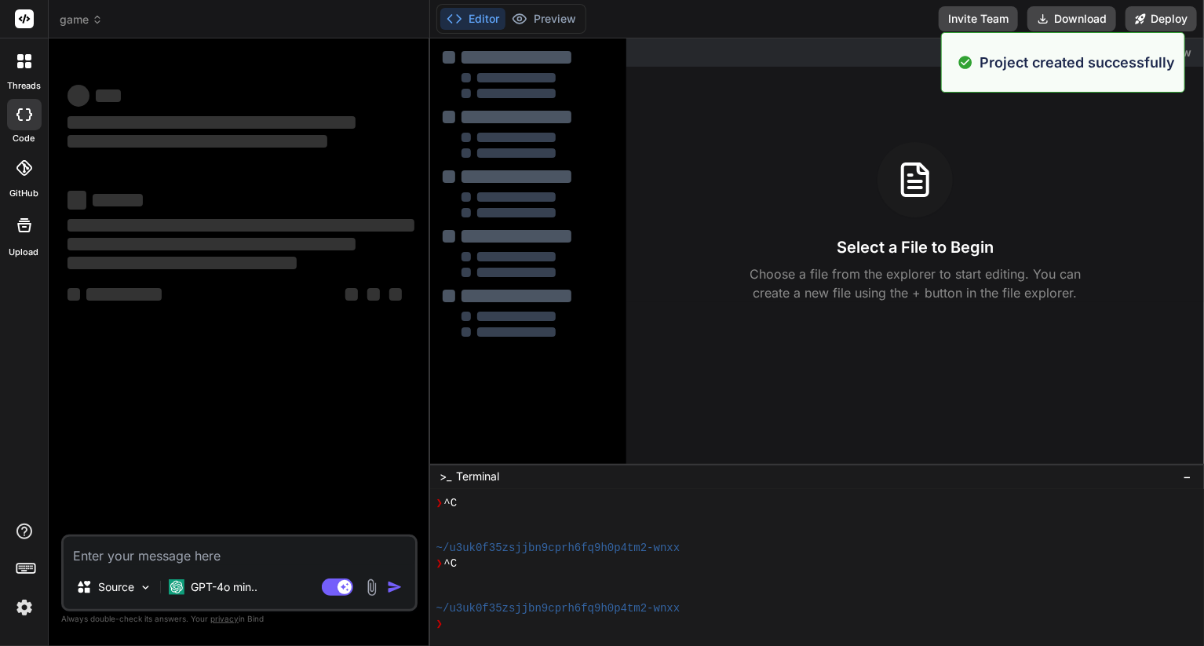
scroll to position [166, 0]
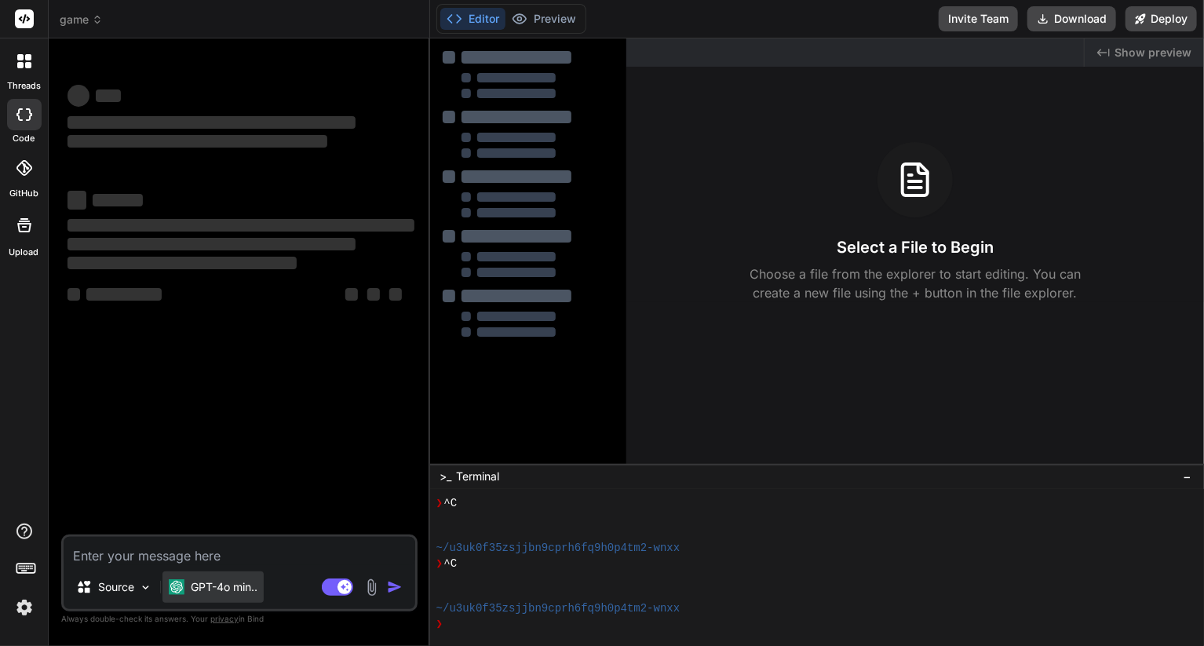
click at [217, 593] on p "GPT-4o min.." at bounding box center [224, 587] width 67 height 16
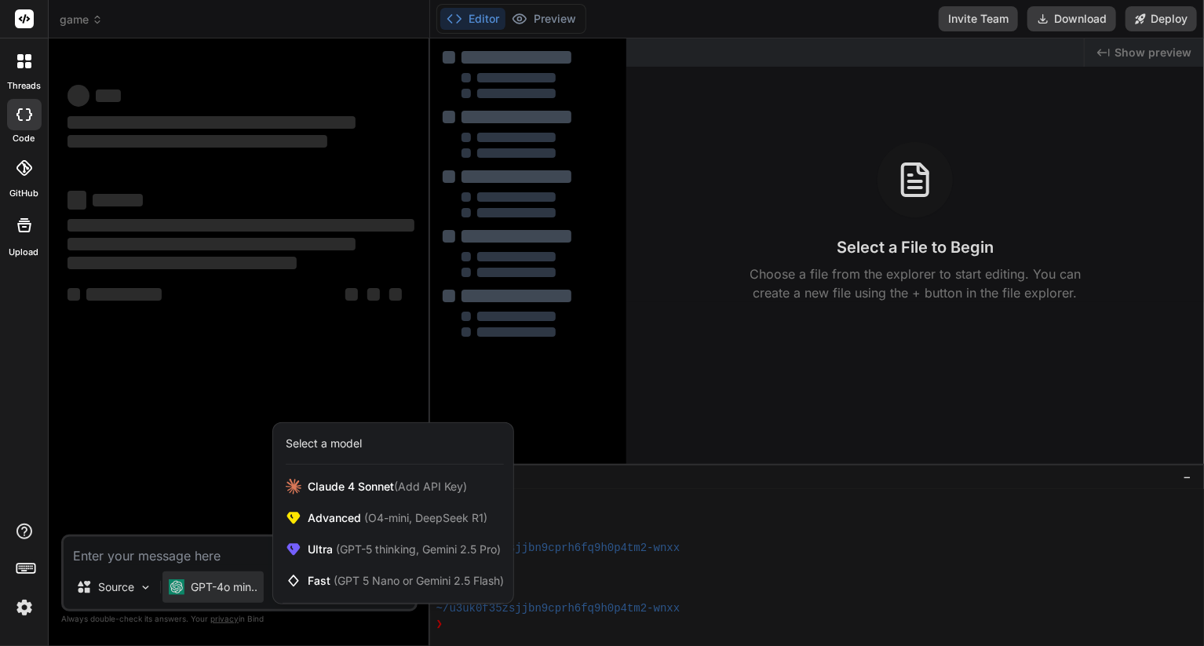
click at [217, 591] on div at bounding box center [602, 323] width 1204 height 646
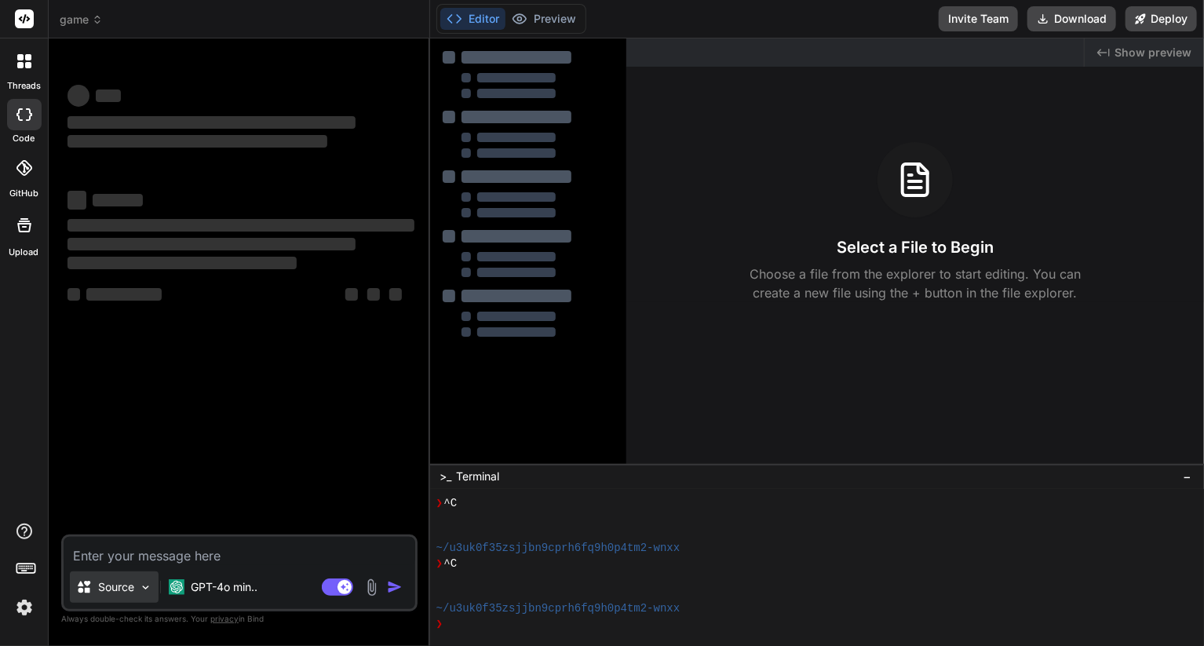
click at [130, 591] on p "Source" at bounding box center [116, 587] width 36 height 16
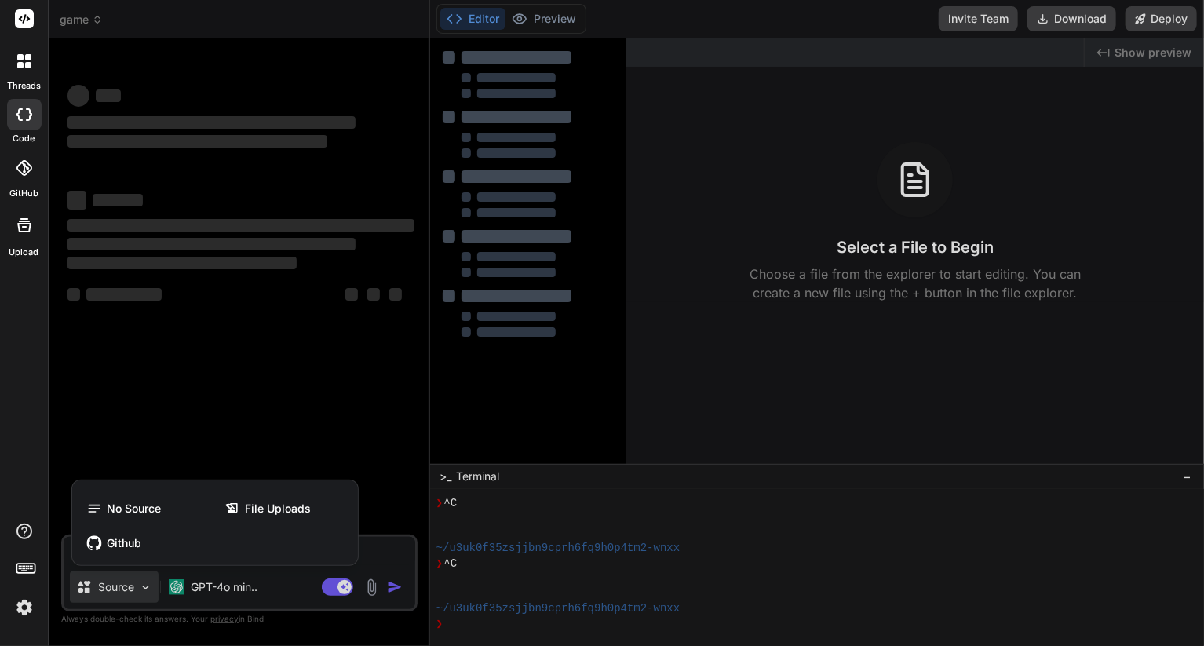
click at [130, 591] on div at bounding box center [602, 323] width 1204 height 646
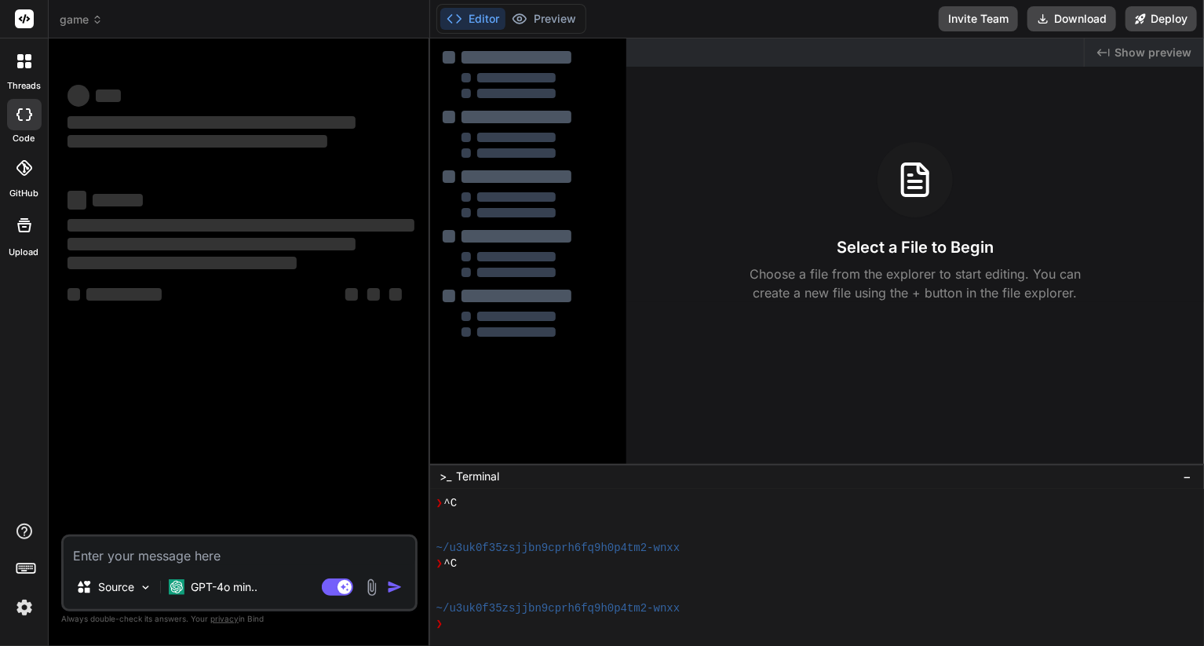
click at [92, 16] on icon at bounding box center [97, 19] width 11 height 11
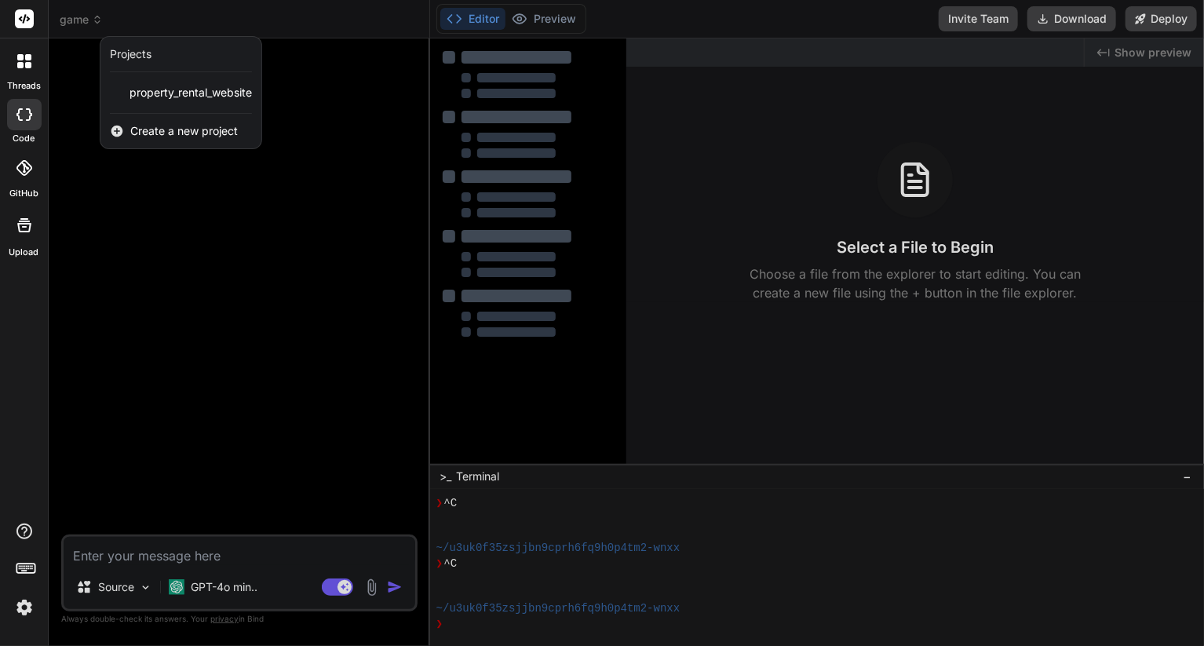
click at [91, 16] on div at bounding box center [602, 323] width 1204 height 646
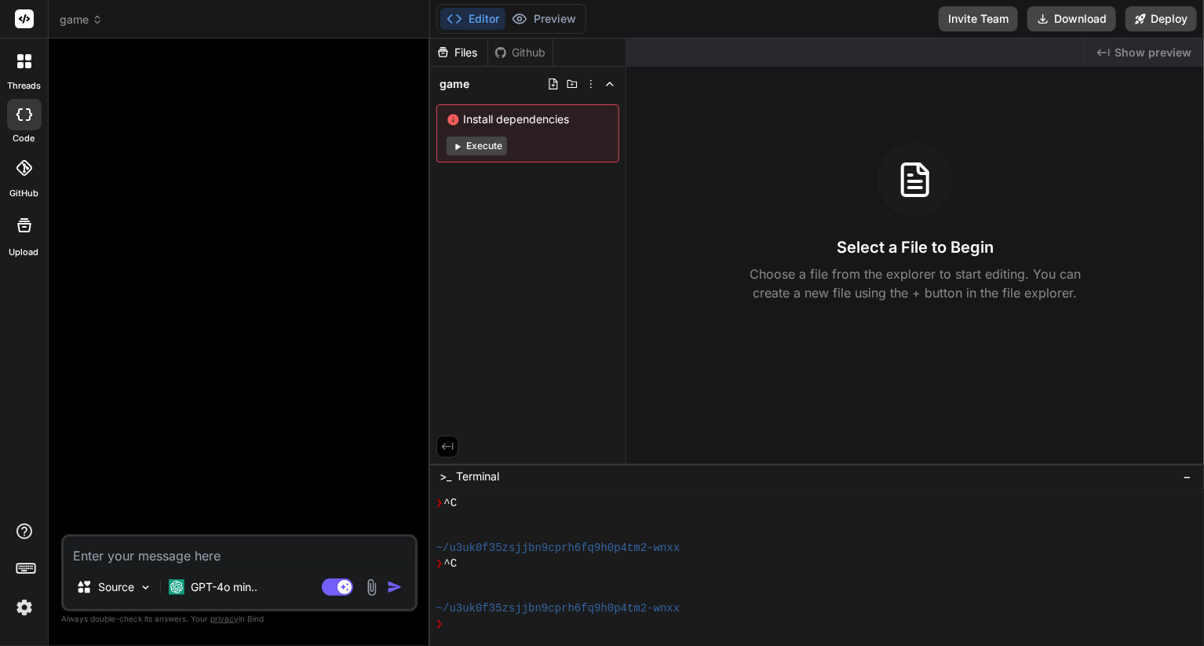
click at [82, 20] on span "game" at bounding box center [81, 20] width 43 height 16
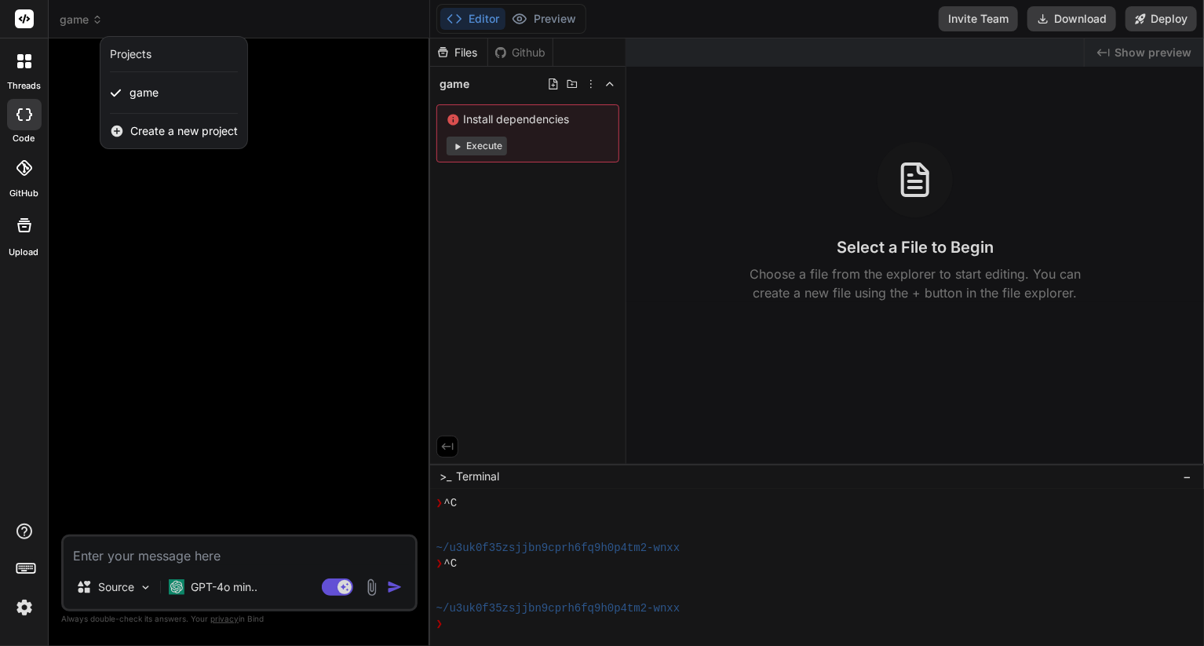
click at [137, 53] on div "Projects" at bounding box center [131, 54] width 42 height 16
click at [301, 23] on div at bounding box center [602, 323] width 1204 height 646
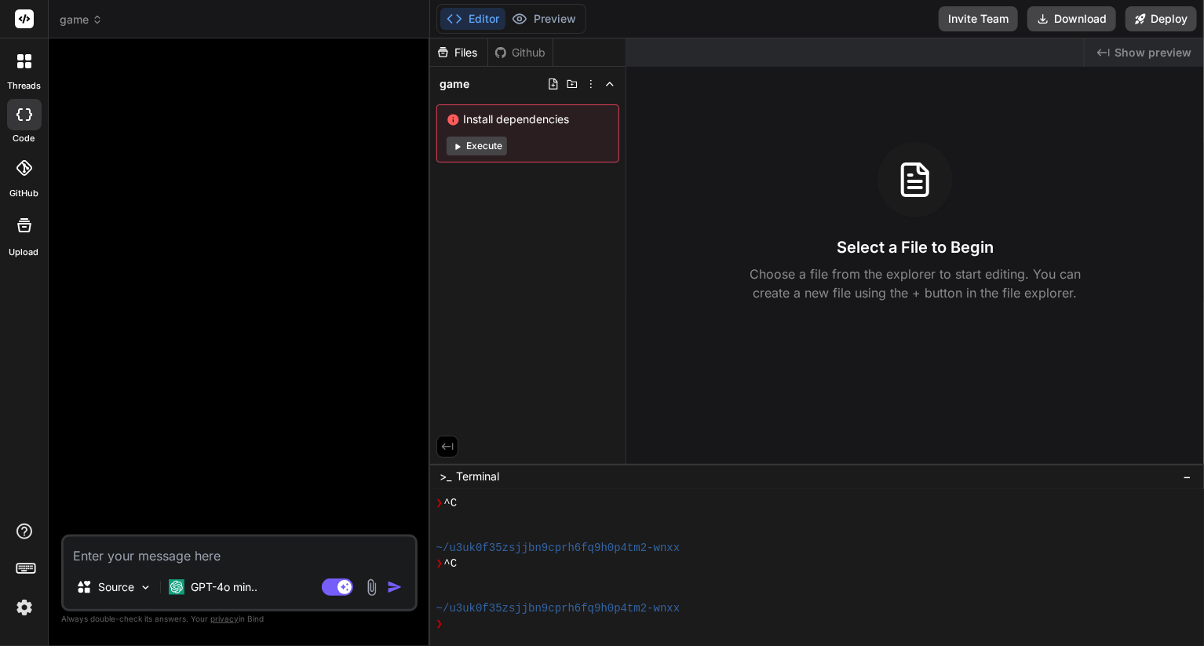
click at [487, 119] on span "Install dependencies" at bounding box center [528, 119] width 162 height 16
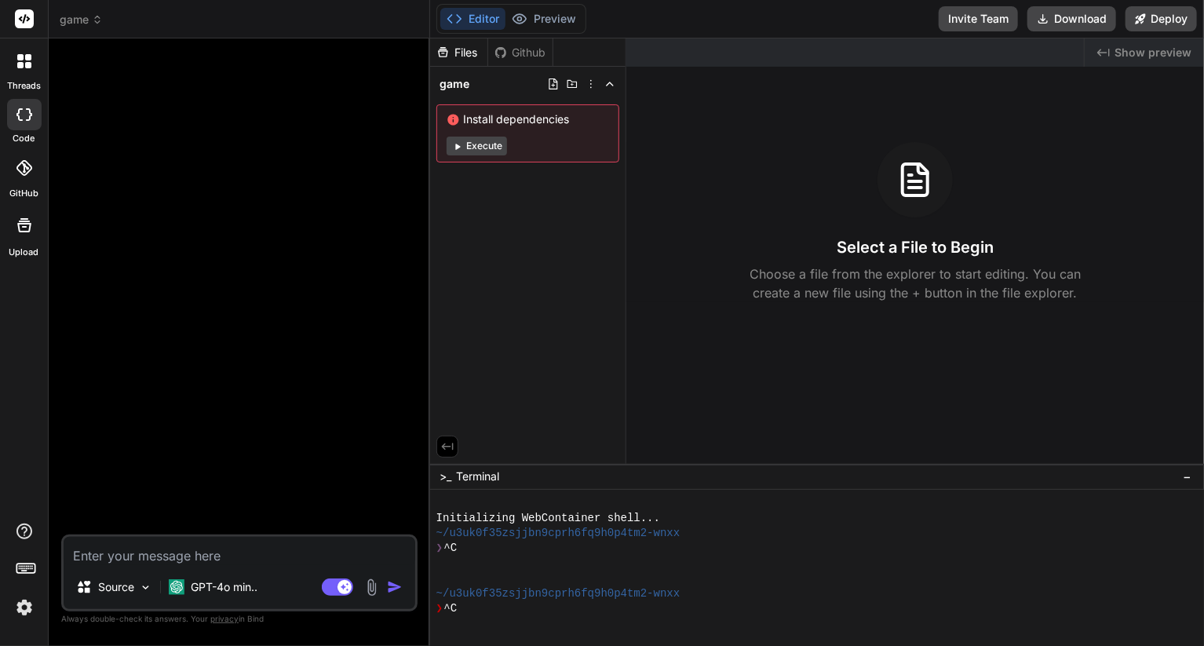
click at [469, 145] on button "Execute" at bounding box center [477, 146] width 60 height 19
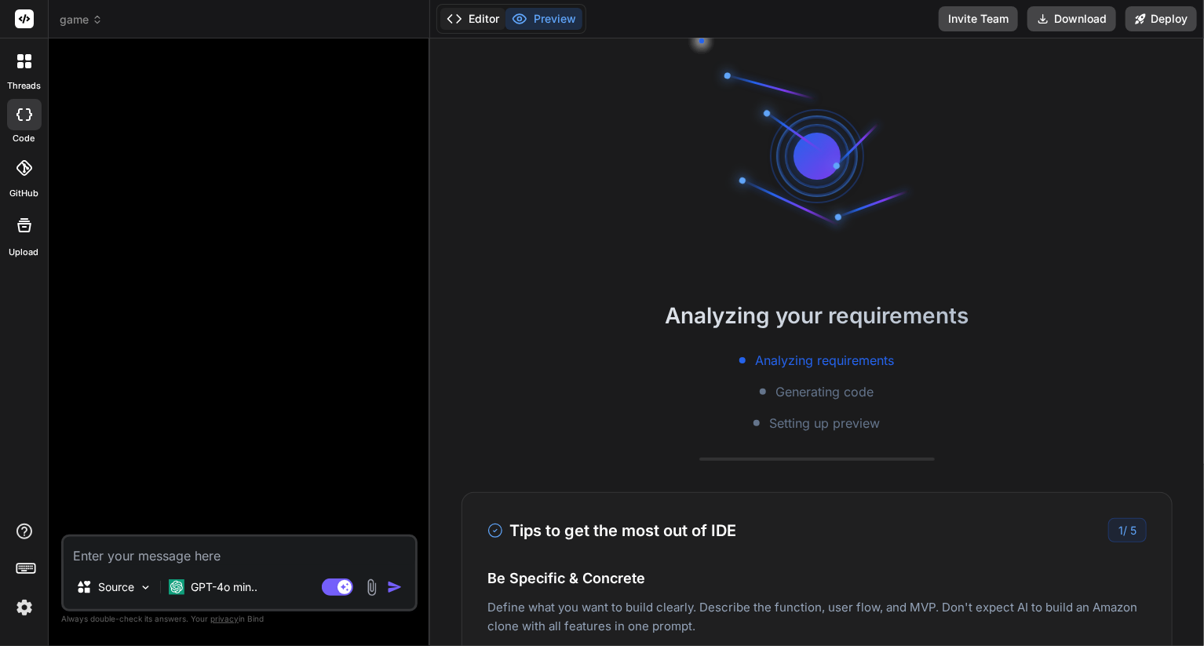
click at [476, 20] on button "Editor" at bounding box center [472, 19] width 65 height 22
type textarea "x"
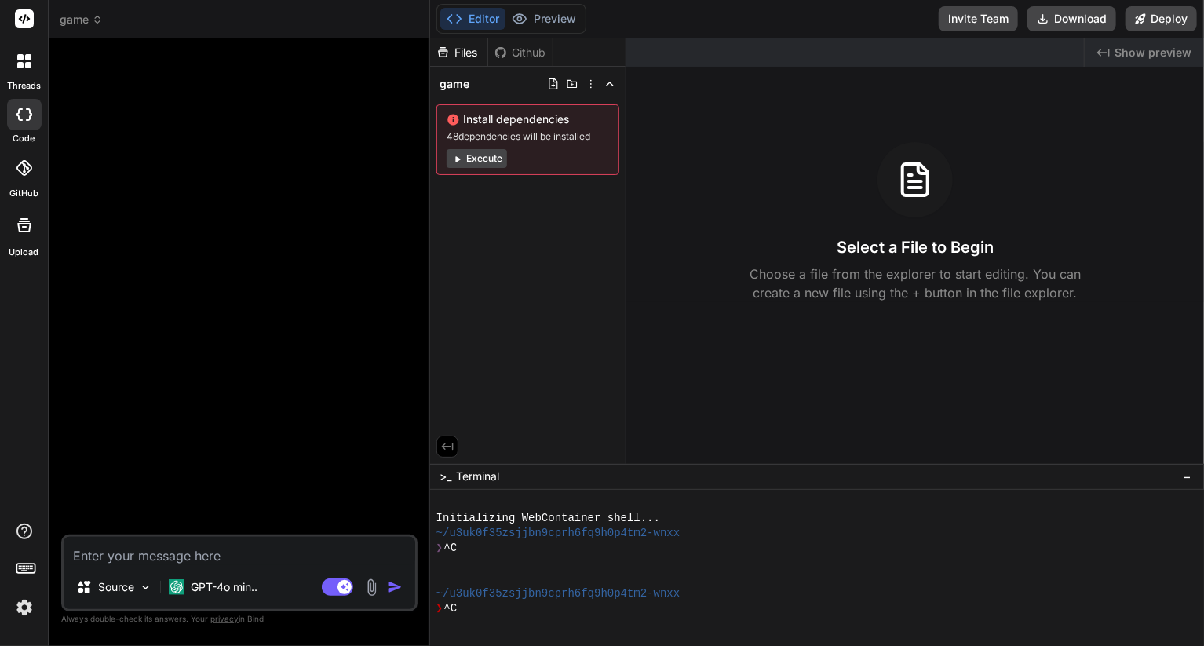
click at [97, 12] on span "game" at bounding box center [81, 20] width 43 height 16
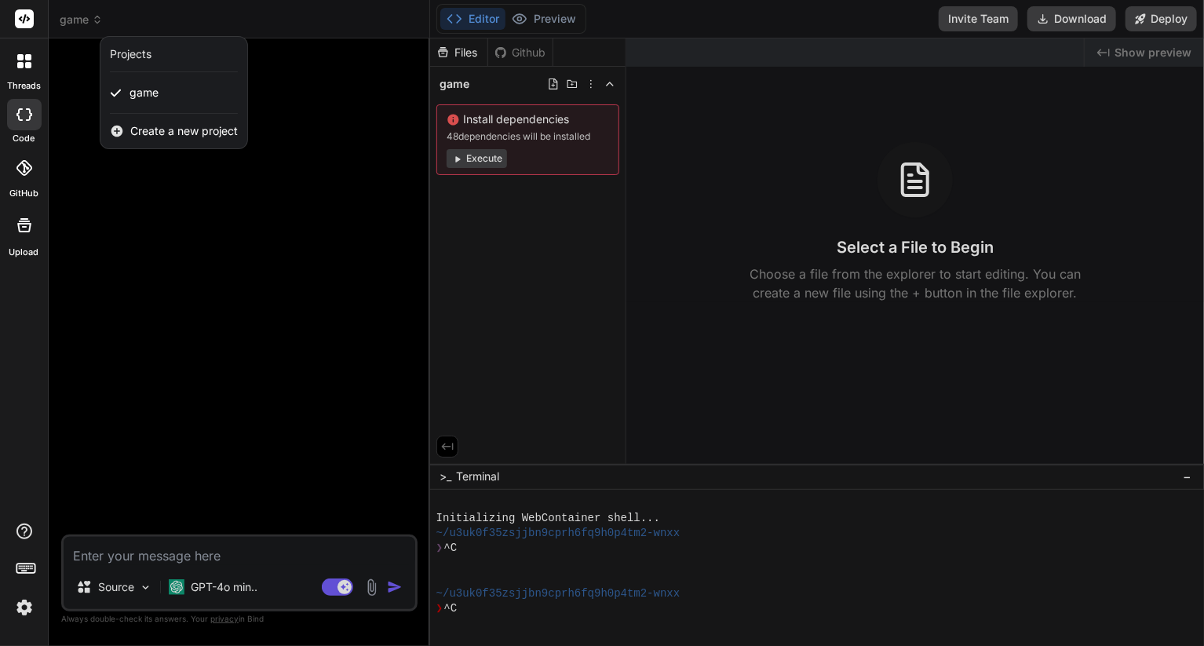
click at [89, 15] on div at bounding box center [602, 323] width 1204 height 646
